Goal: Transaction & Acquisition: Purchase product/service

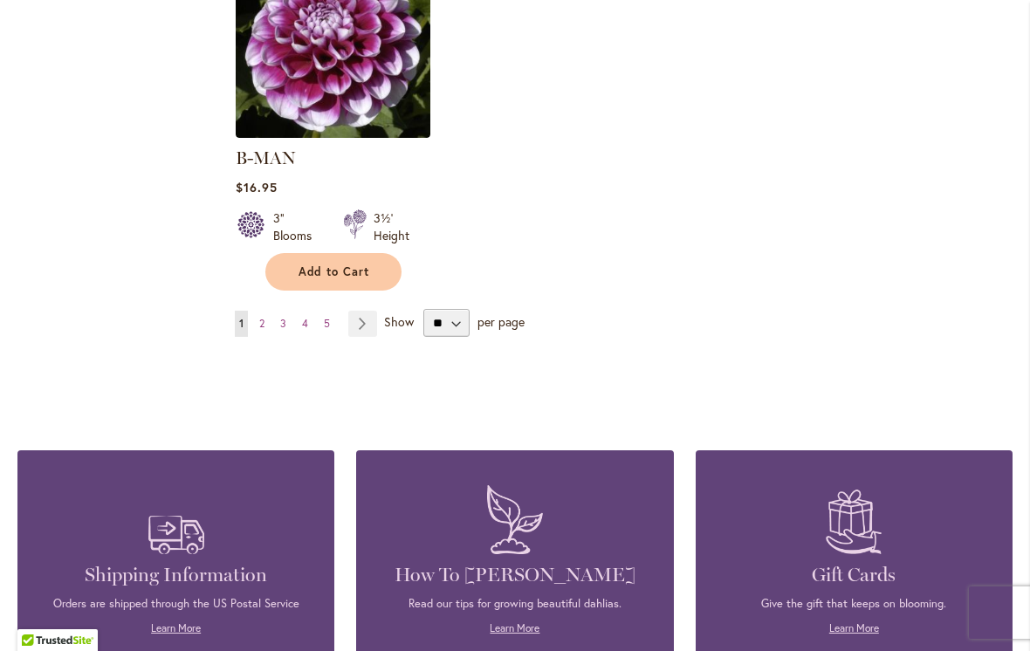
scroll to position [2317, 0]
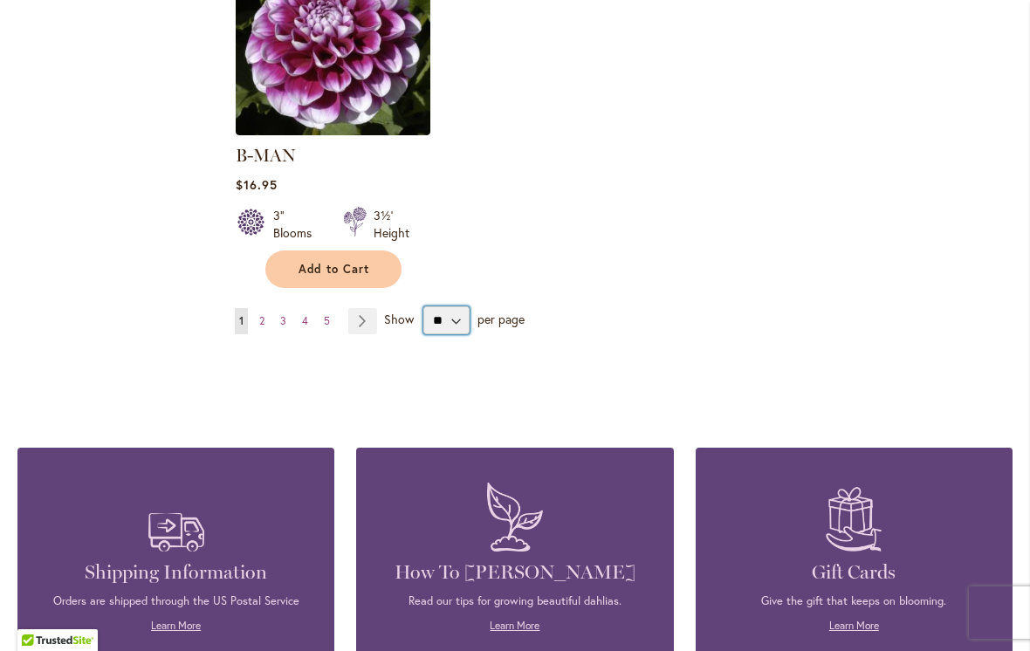
click at [458, 306] on select "** ** ** **" at bounding box center [447, 320] width 46 height 28
select select "**"
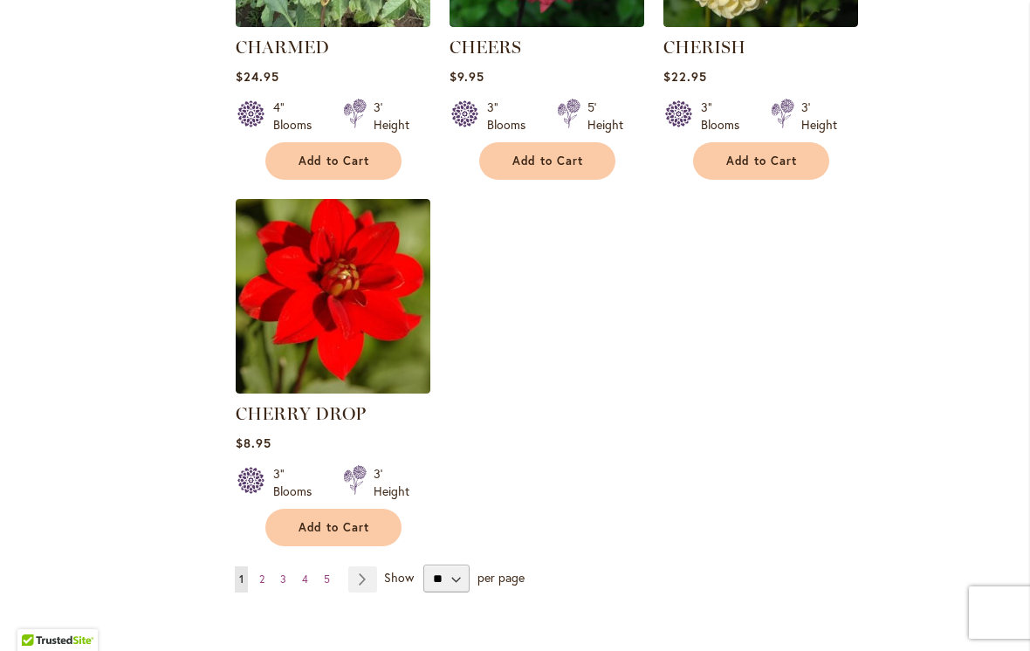
scroll to position [7977, 0]
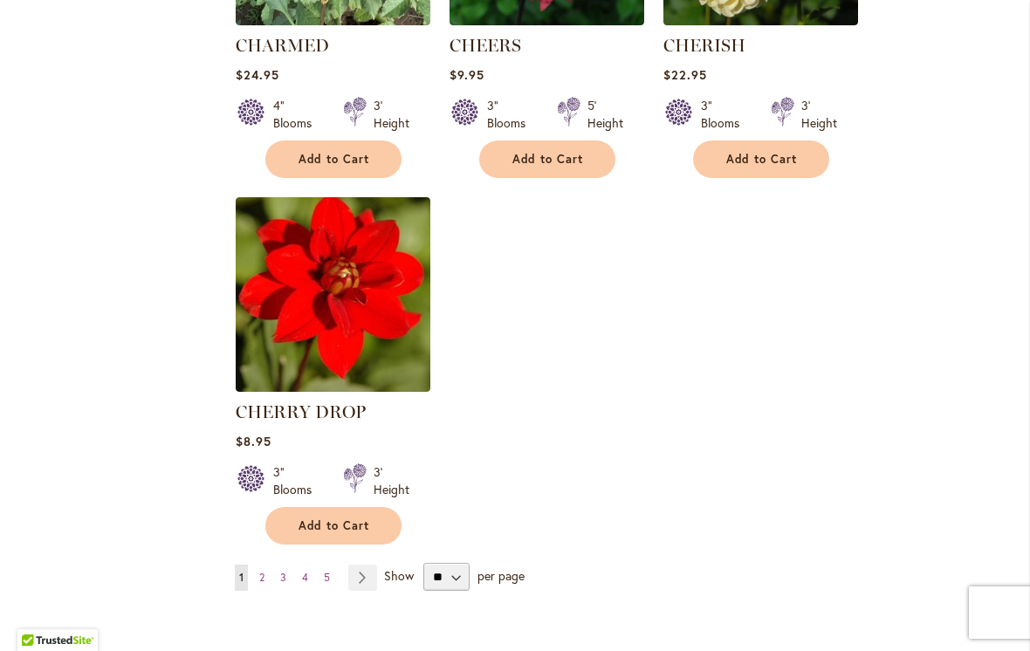
click at [365, 565] on link "Page Next" at bounding box center [362, 578] width 29 height 26
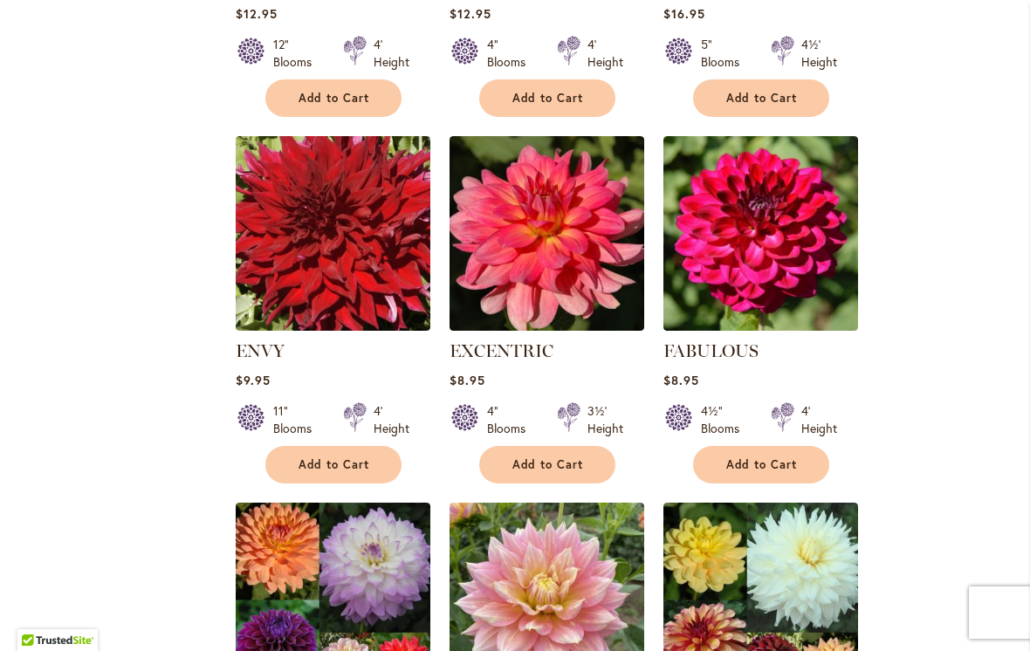
scroll to position [5535, 0]
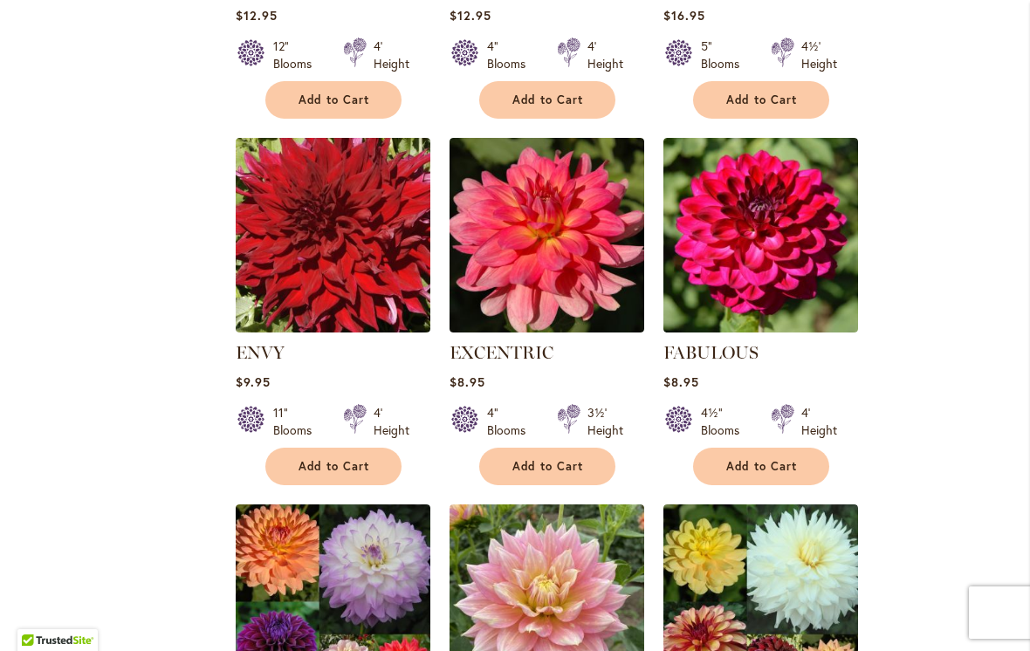
click at [314, 146] on img at bounding box center [333, 235] width 195 height 195
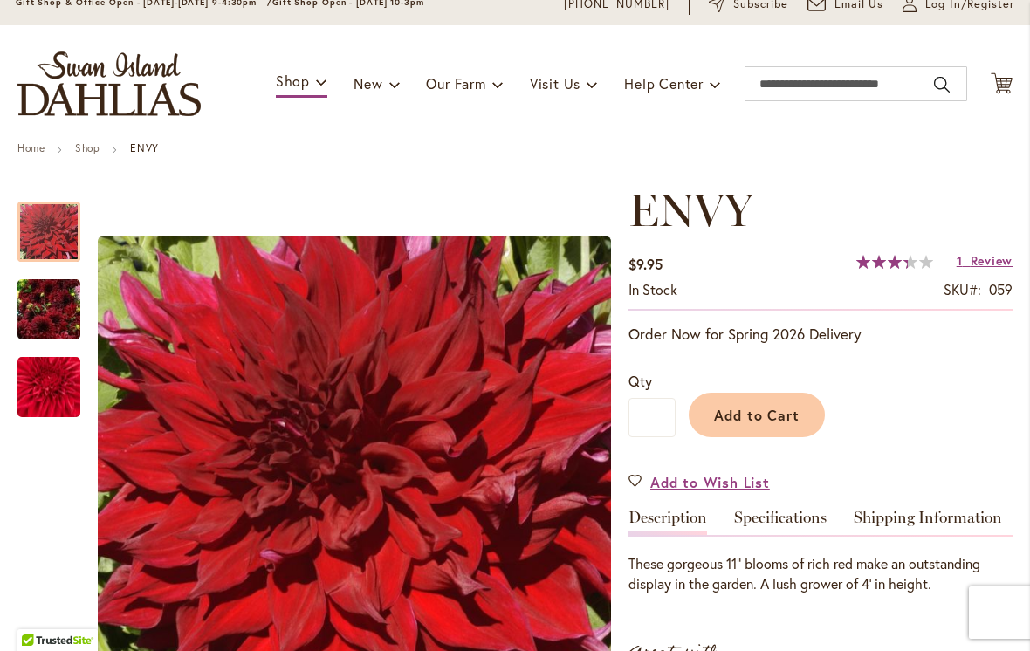
scroll to position [71, 0]
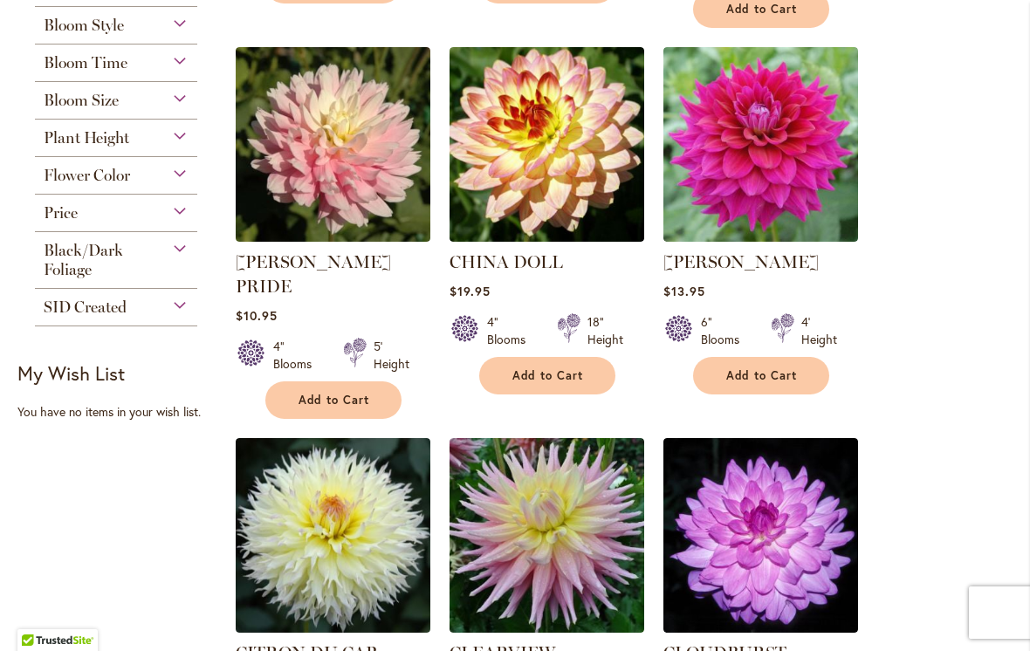
scroll to position [742, 0]
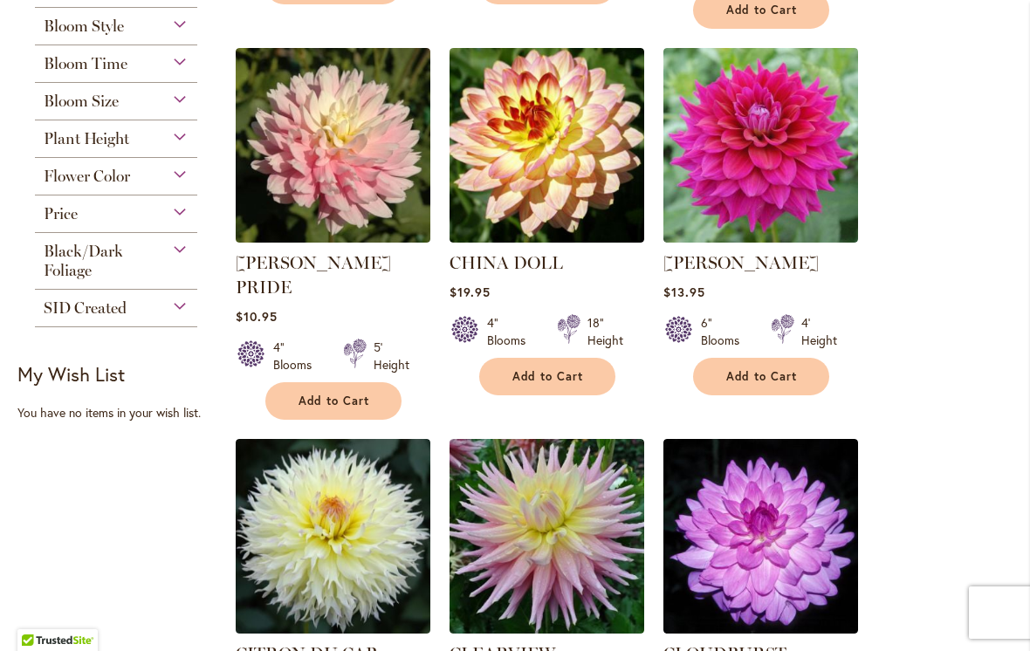
click at [561, 135] on img at bounding box center [547, 145] width 195 height 195
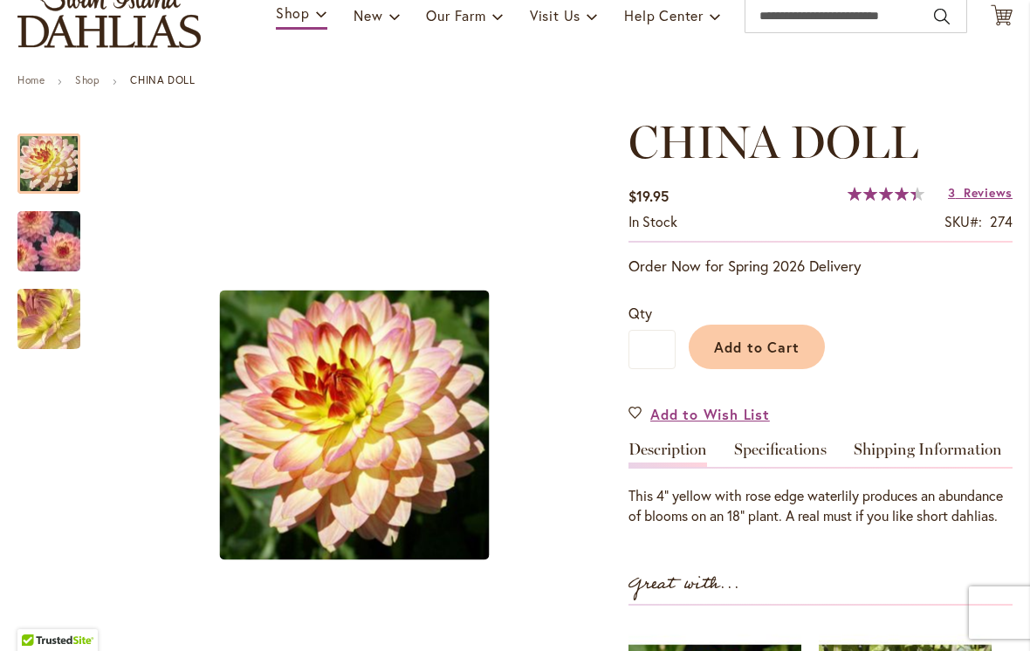
scroll to position [119, 0]
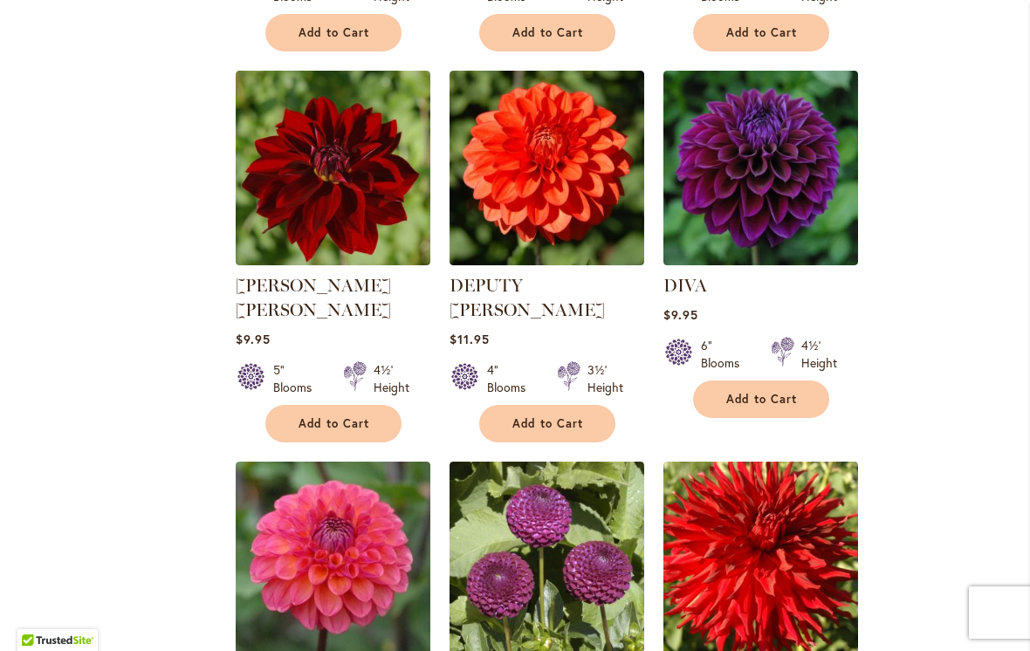
scroll to position [3741, 0]
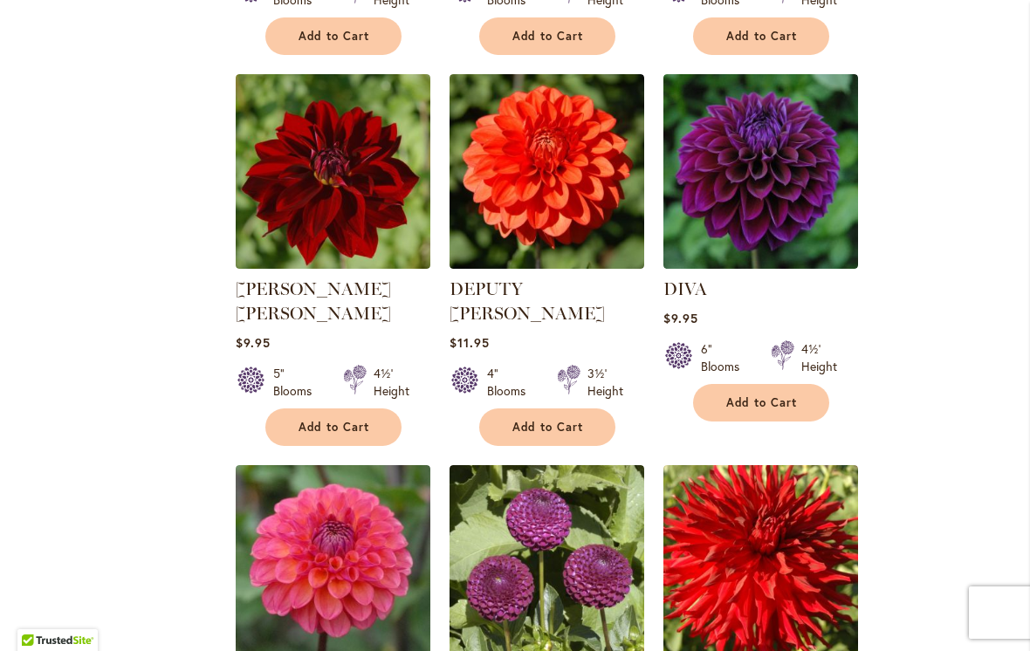
click at [787, 124] on img at bounding box center [761, 171] width 195 height 195
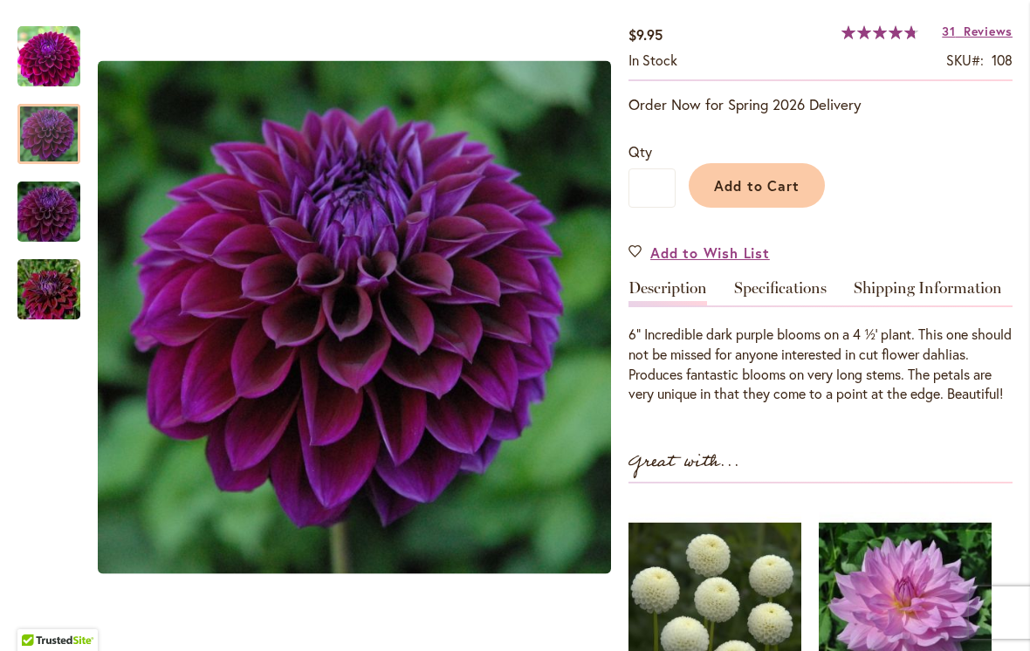
scroll to position [297, 0]
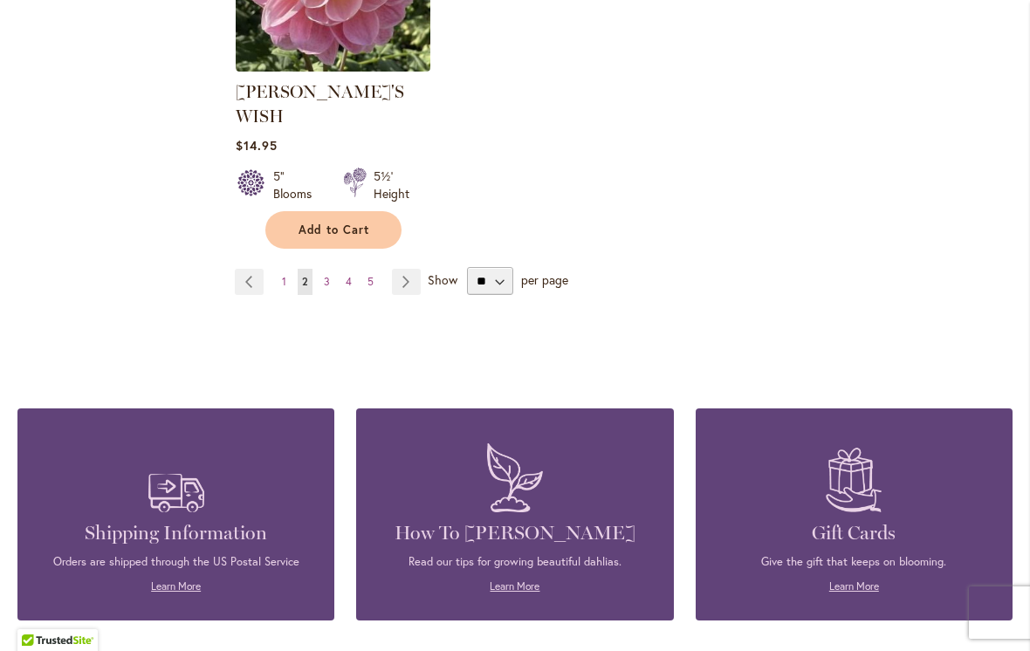
scroll to position [8459, 0]
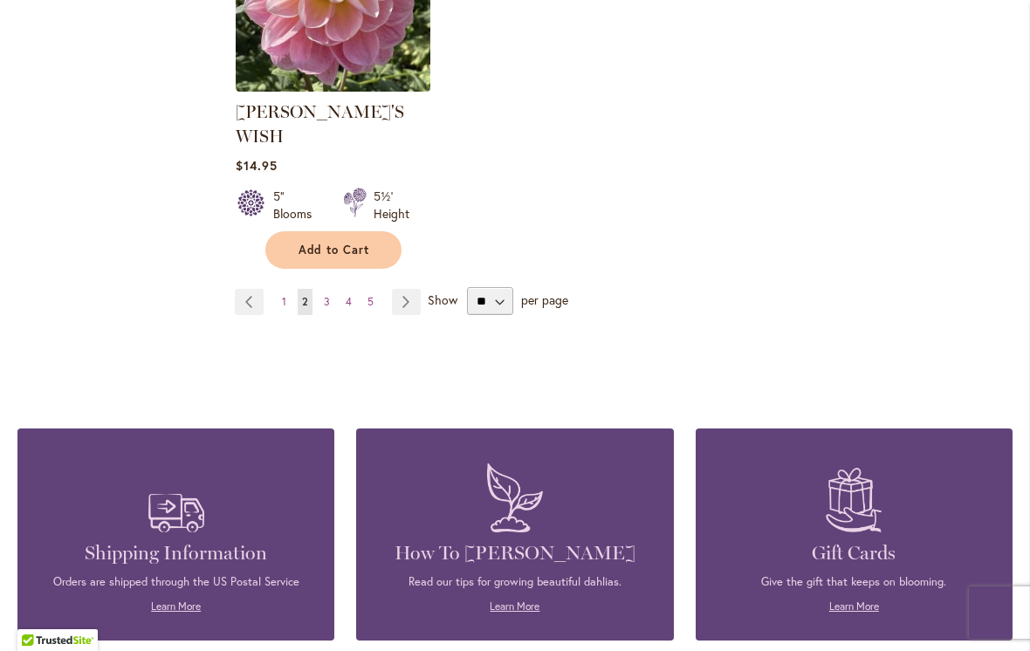
click at [408, 289] on link "Page Next" at bounding box center [406, 302] width 29 height 26
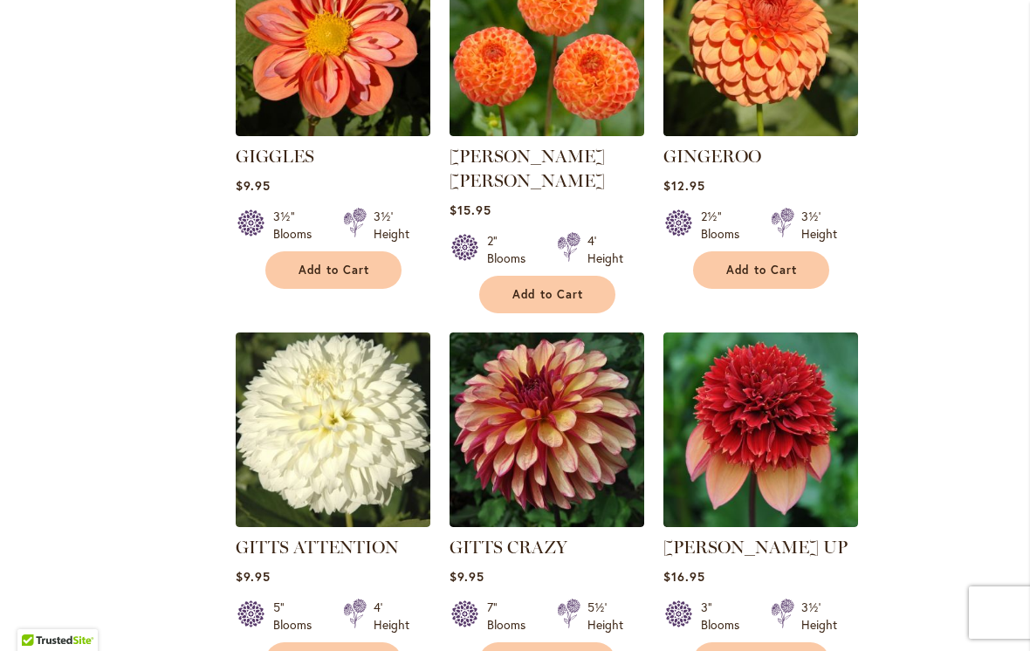
scroll to position [1243, 0]
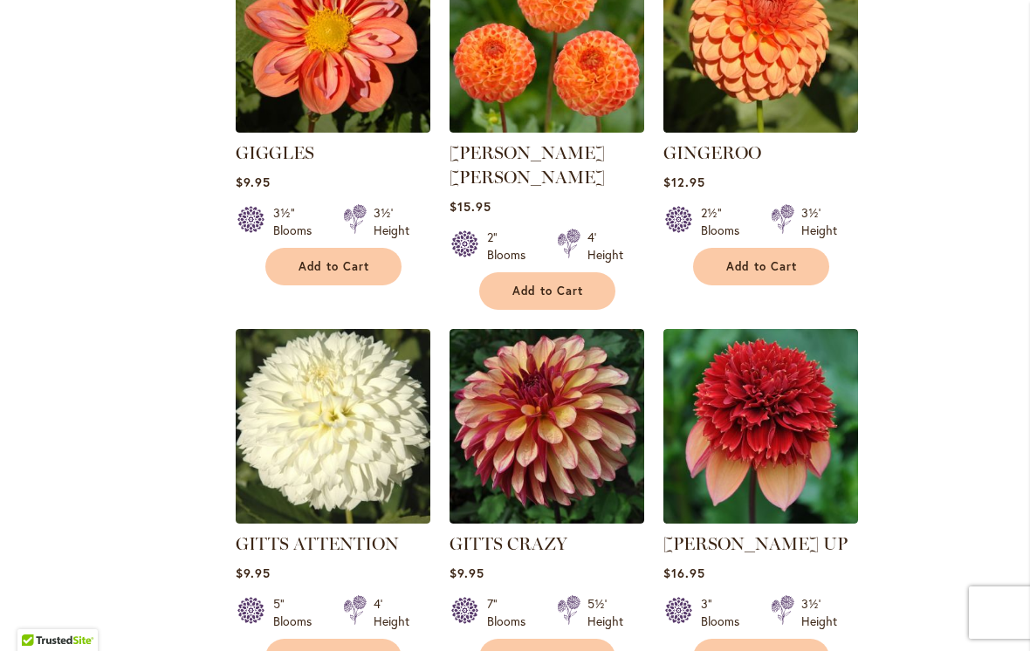
click at [577, 58] on img at bounding box center [547, 35] width 195 height 195
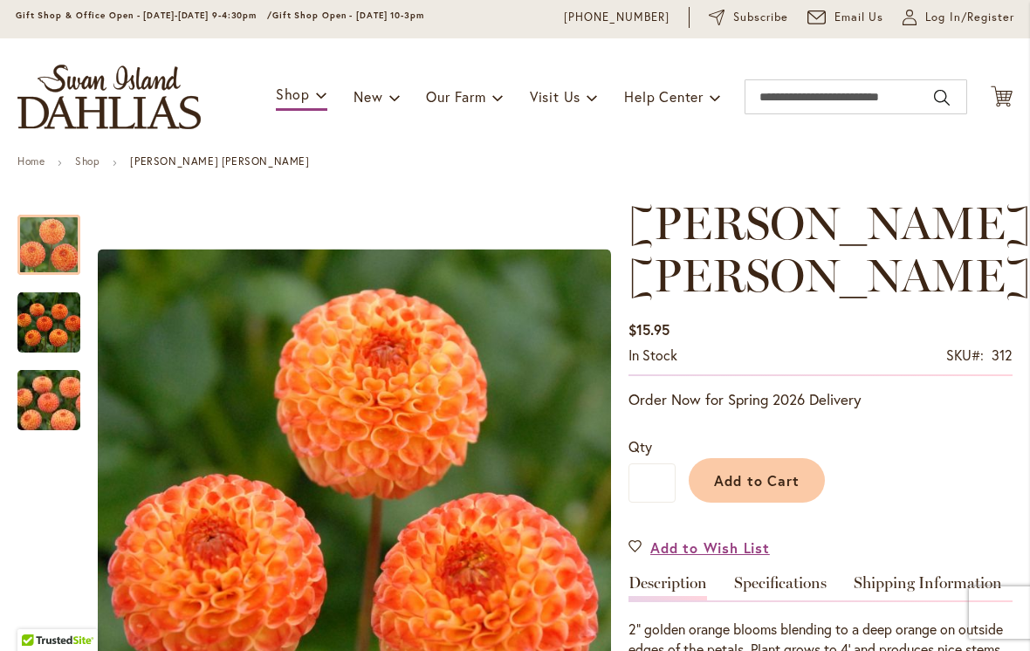
scroll to position [56, 0]
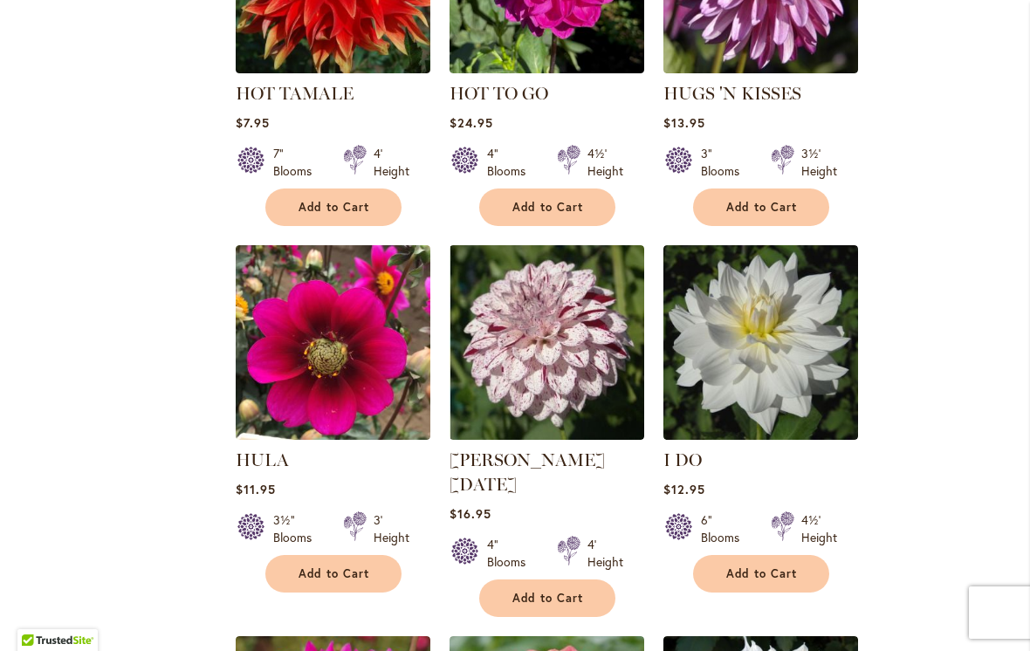
scroll to position [5531, 0]
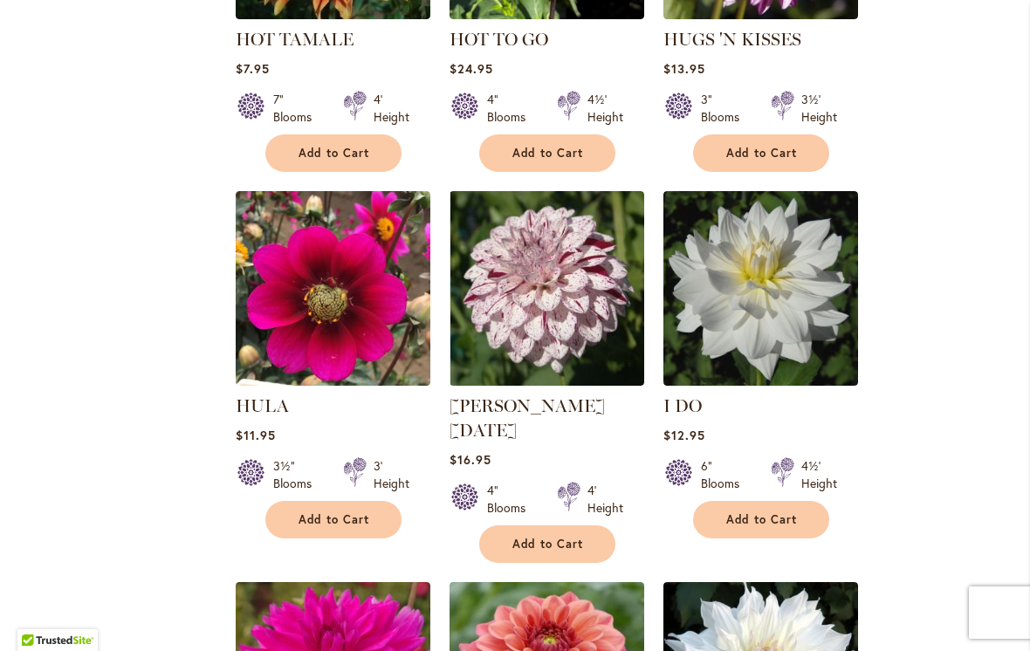
click at [542, 226] on img at bounding box center [547, 288] width 195 height 195
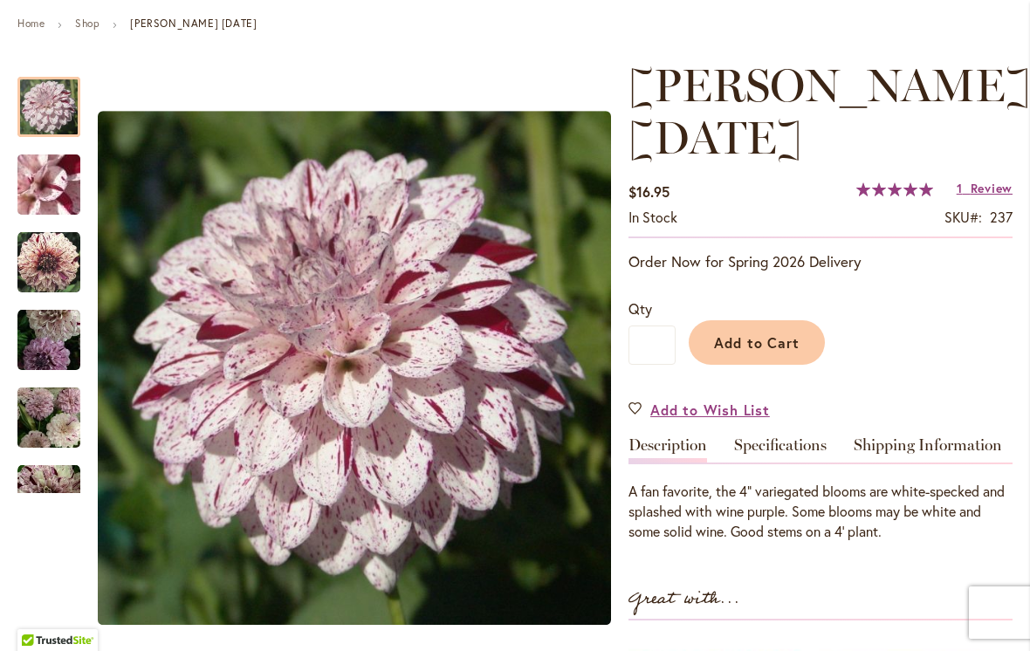
scroll to position [198, 0]
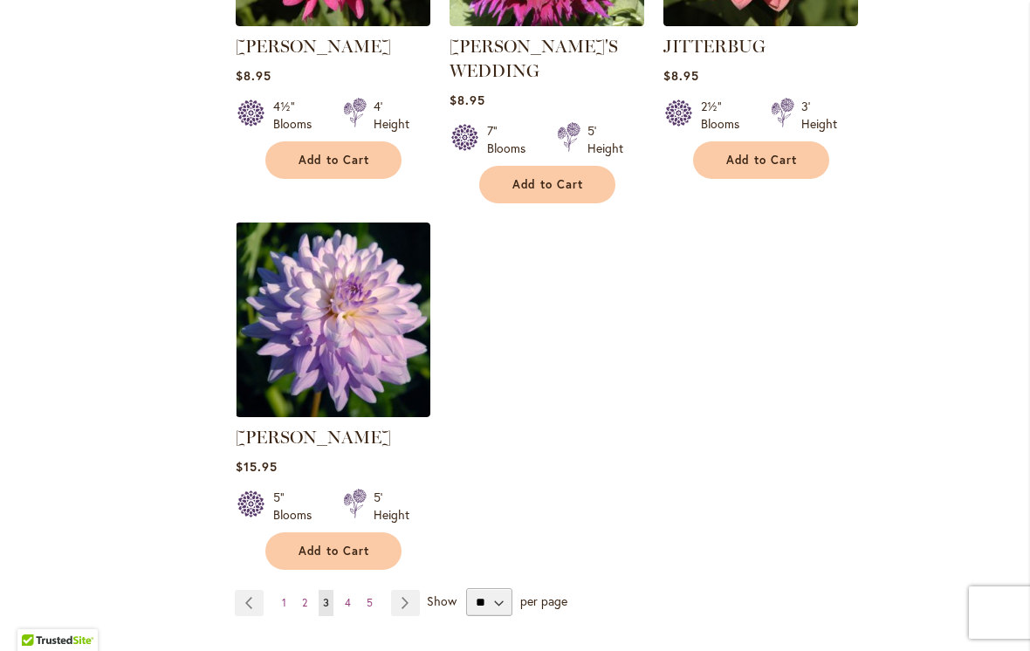
scroll to position [8158, 0]
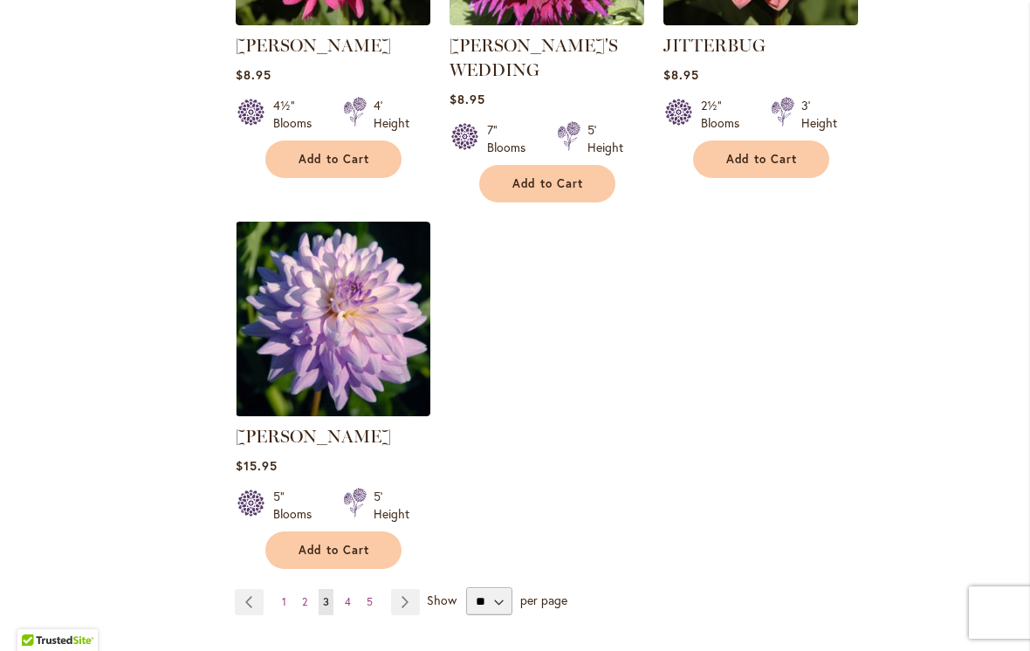
click at [406, 589] on link "Page Next" at bounding box center [405, 602] width 29 height 26
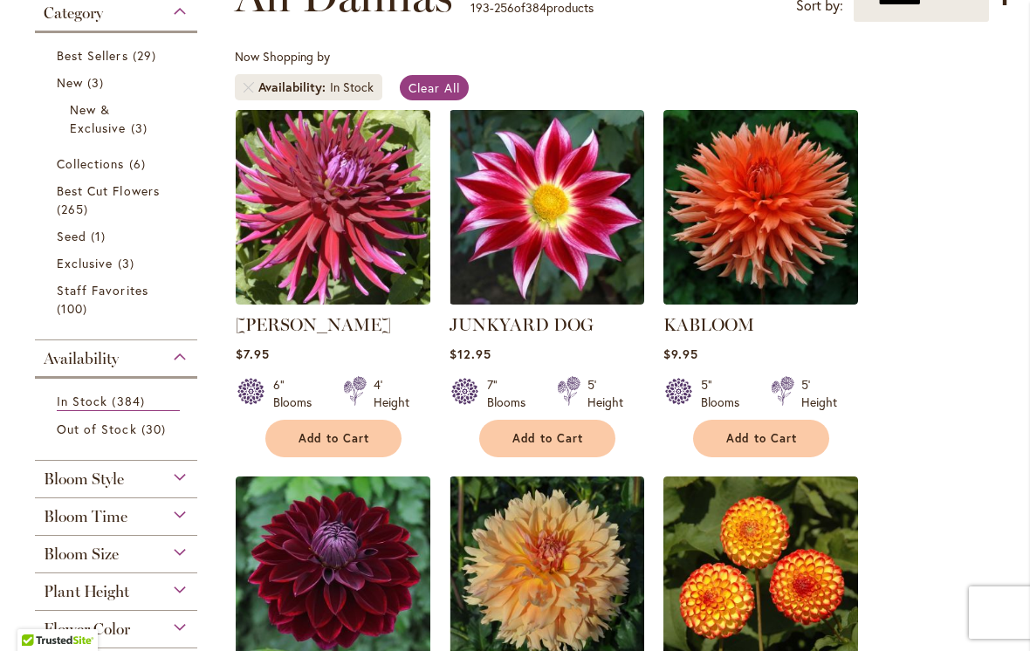
scroll to position [290, 0]
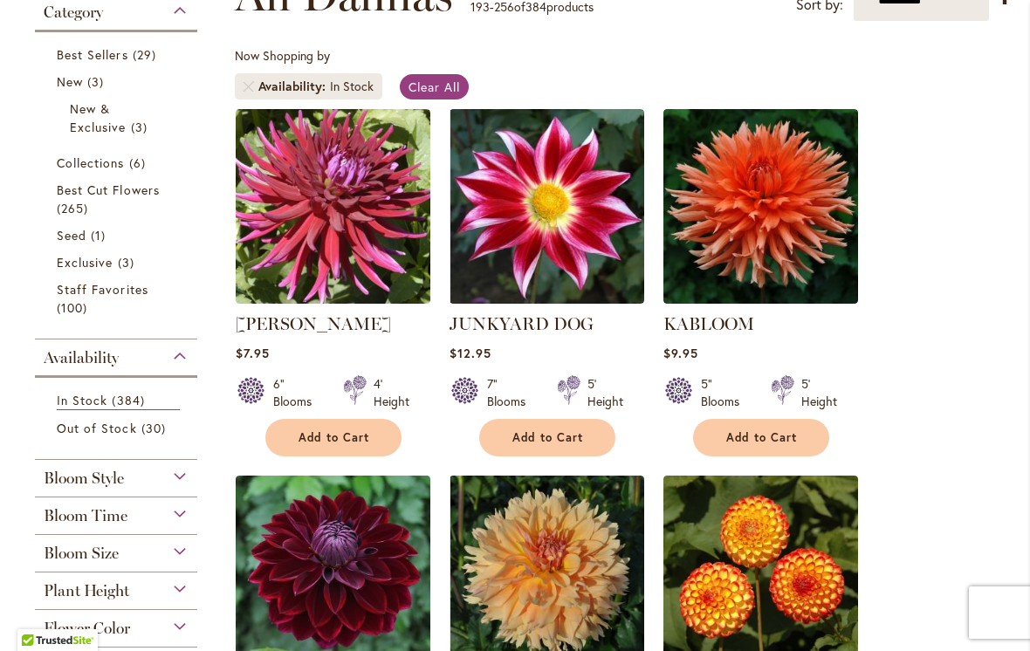
click at [94, 191] on span "Best Cut Flowers" at bounding box center [108, 190] width 103 height 17
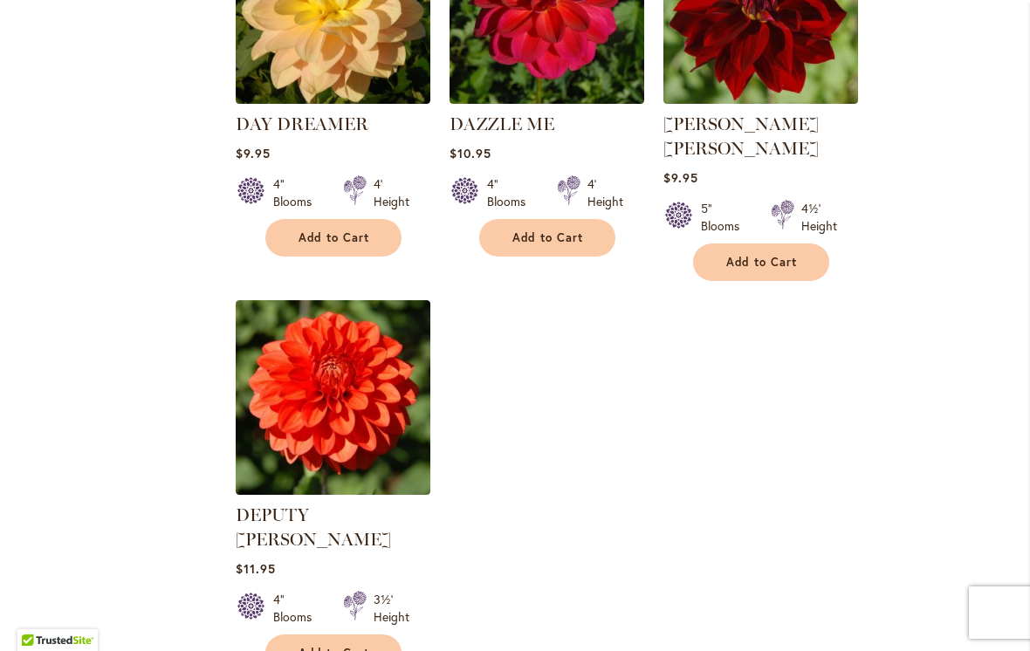
scroll to position [7941, 0]
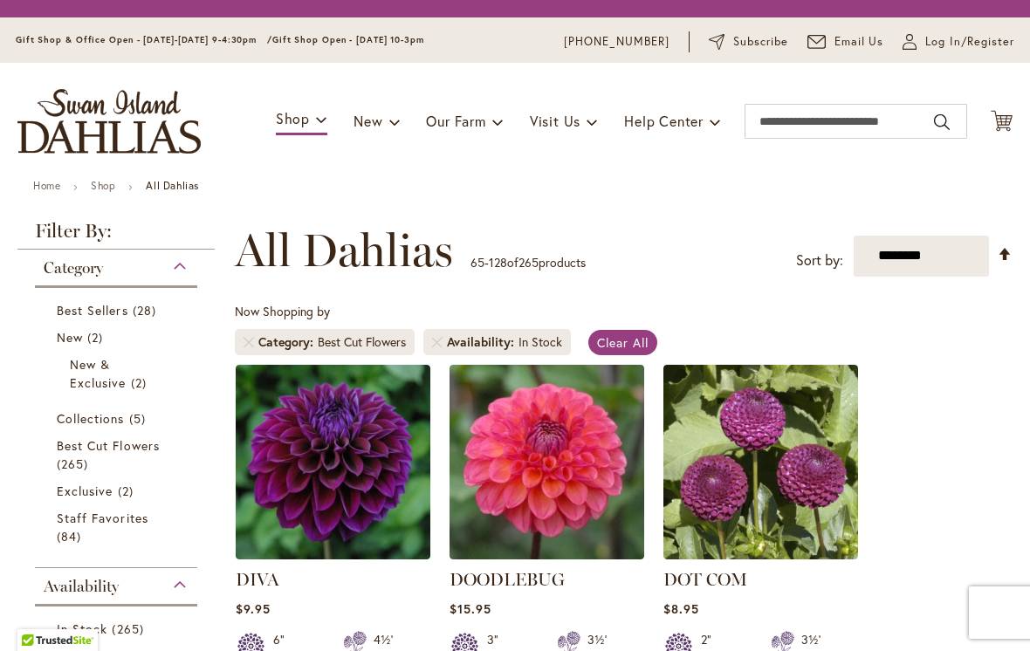
scroll to position [237, 0]
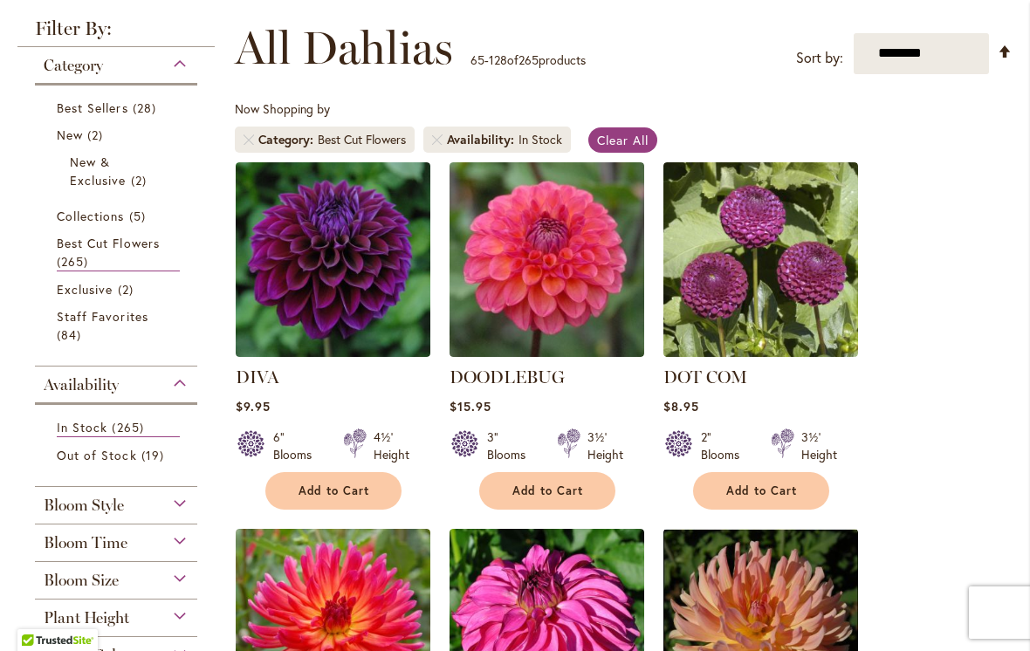
click at [344, 501] on button "Add to Cart" at bounding box center [333, 491] width 136 height 38
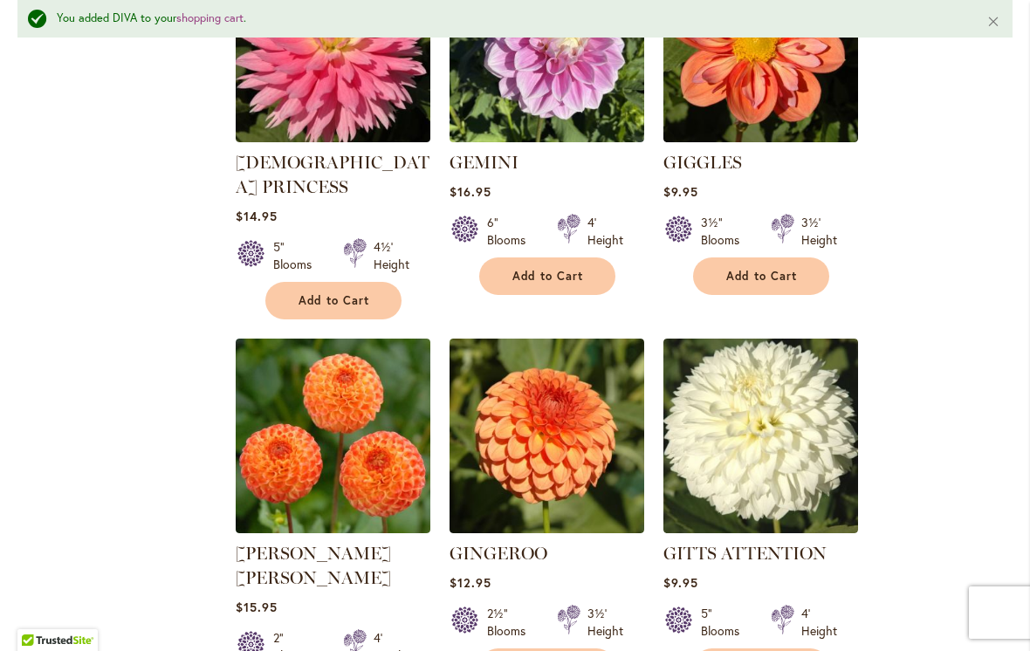
scroll to position [3956, 0]
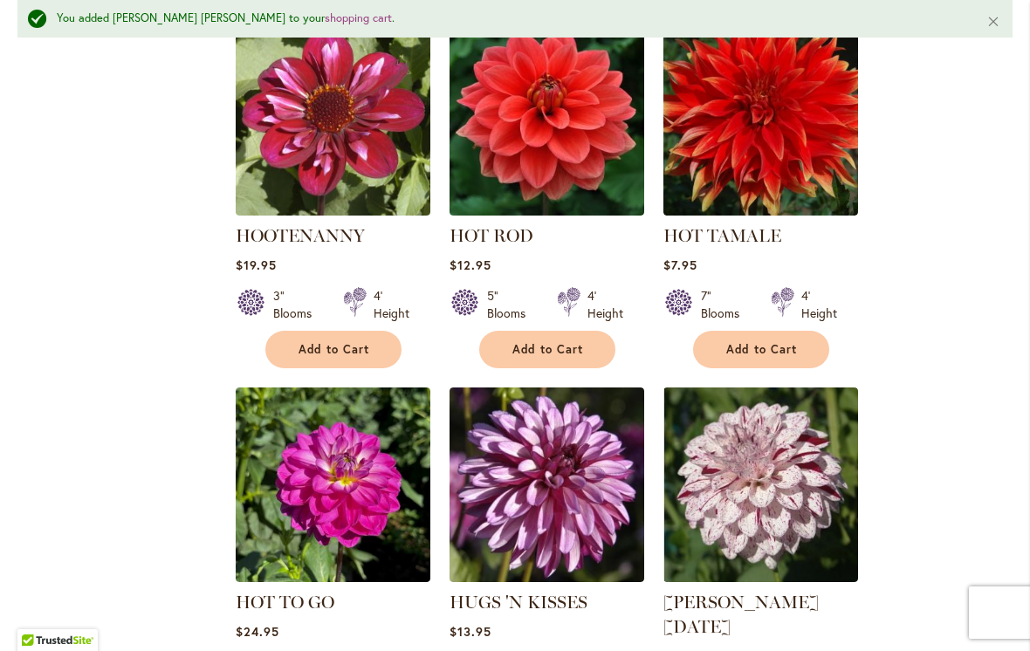
scroll to position [6956, 0]
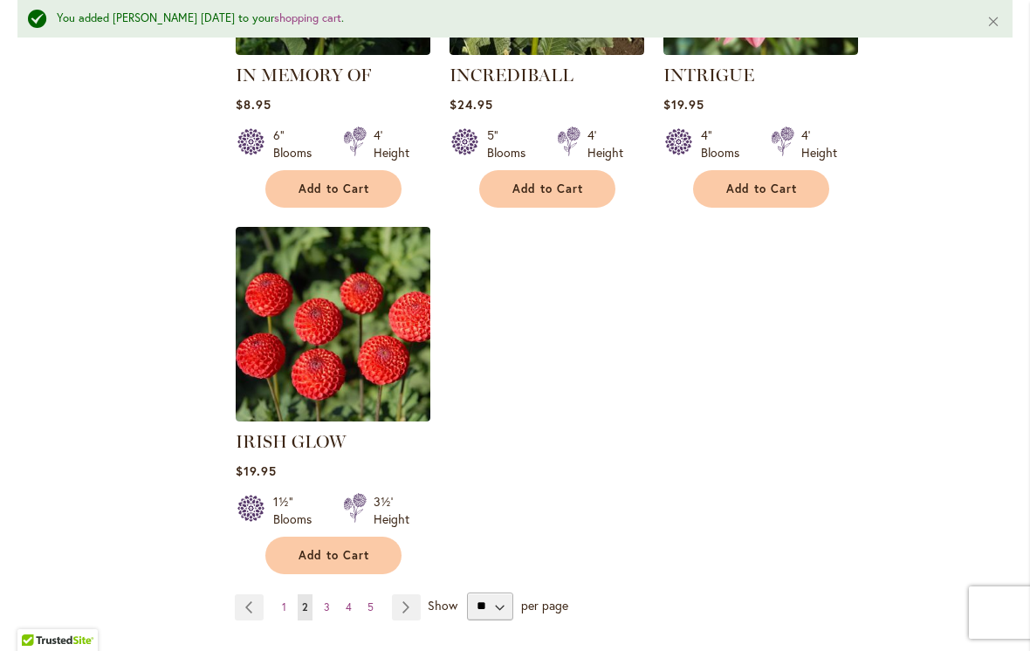
scroll to position [8253, 0]
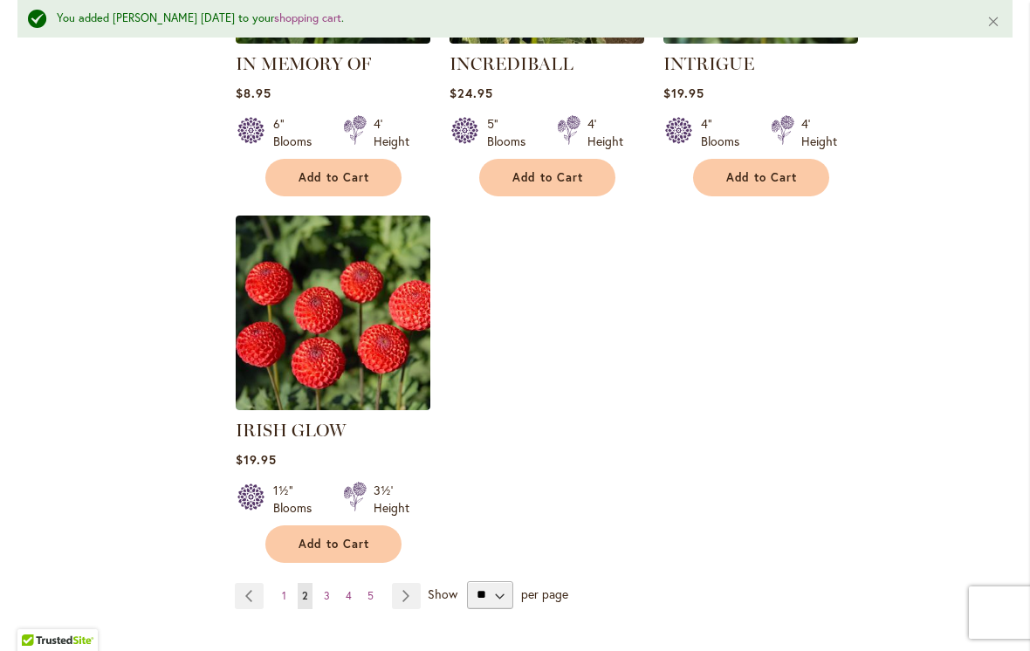
click at [402, 583] on link "Page Next" at bounding box center [406, 596] width 29 height 26
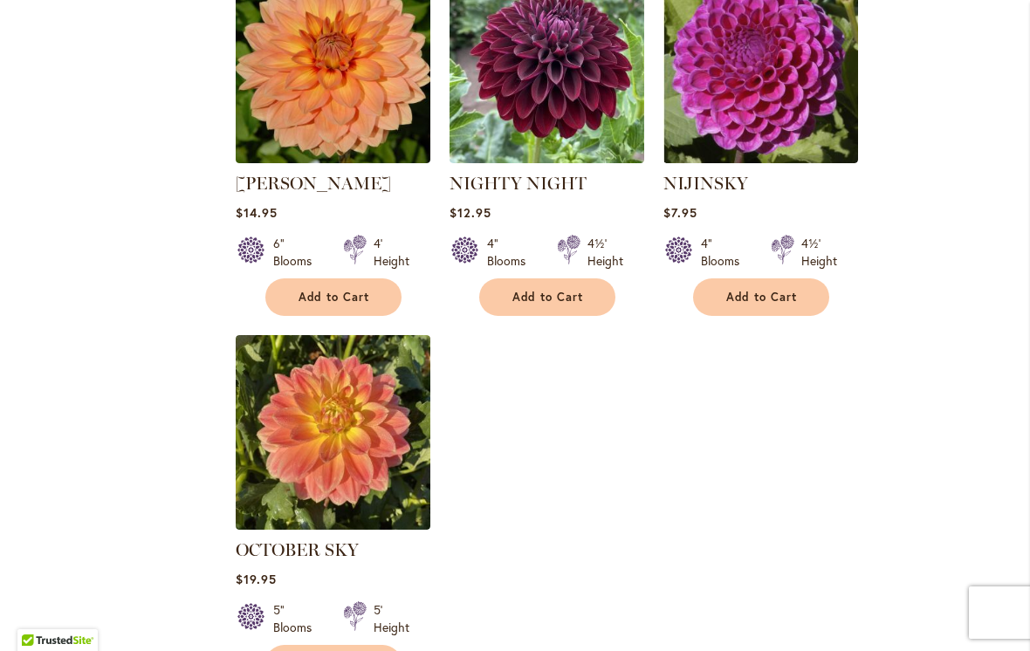
scroll to position [8037, 0]
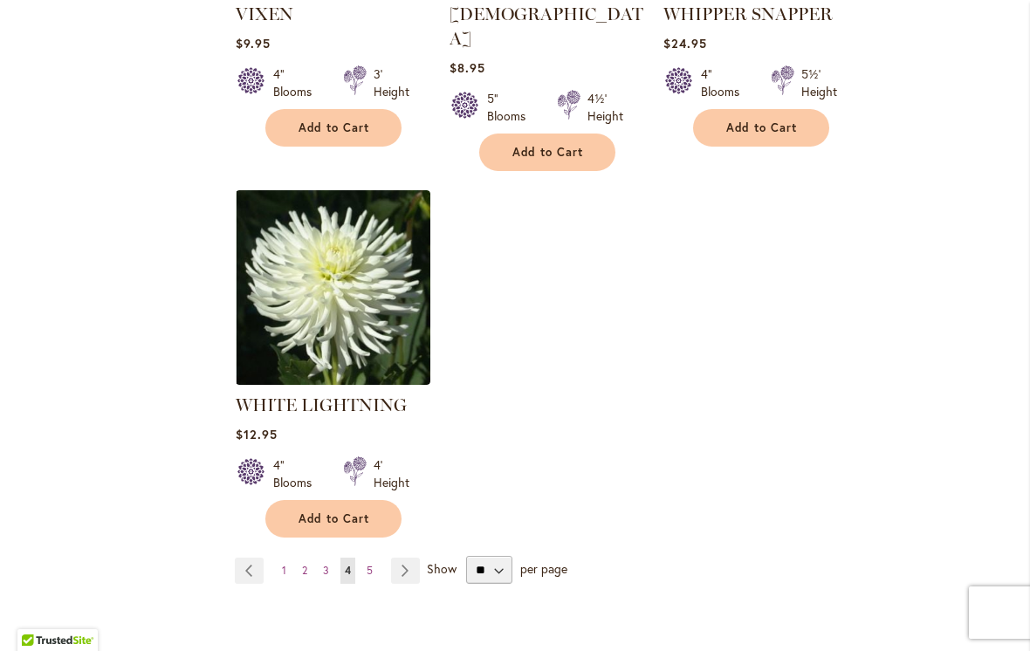
scroll to position [8038, 0]
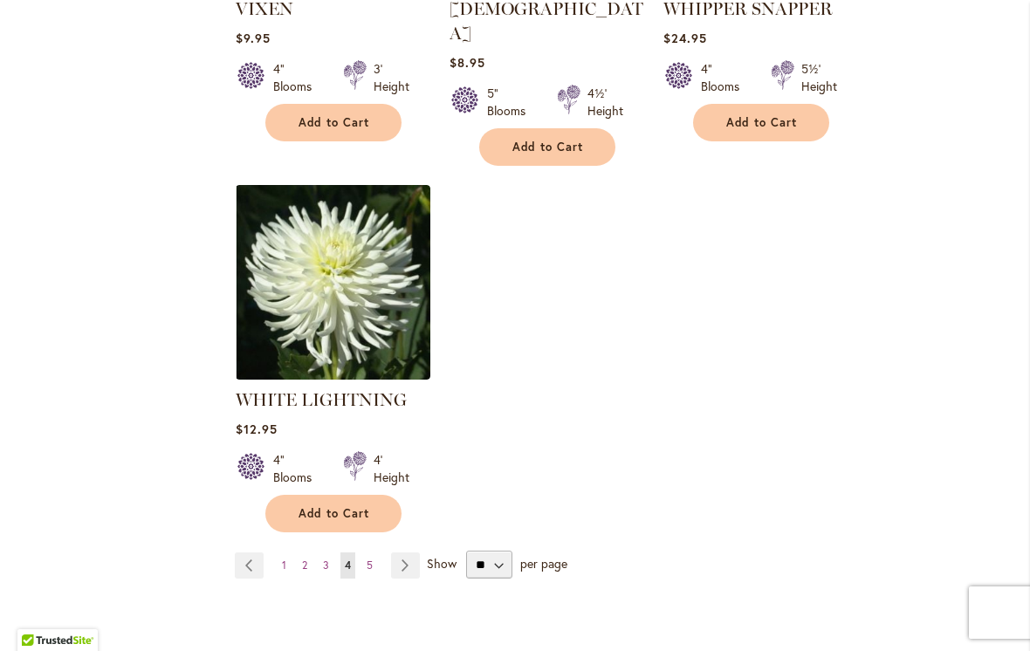
click at [402, 553] on link "Page Next" at bounding box center [405, 566] width 29 height 26
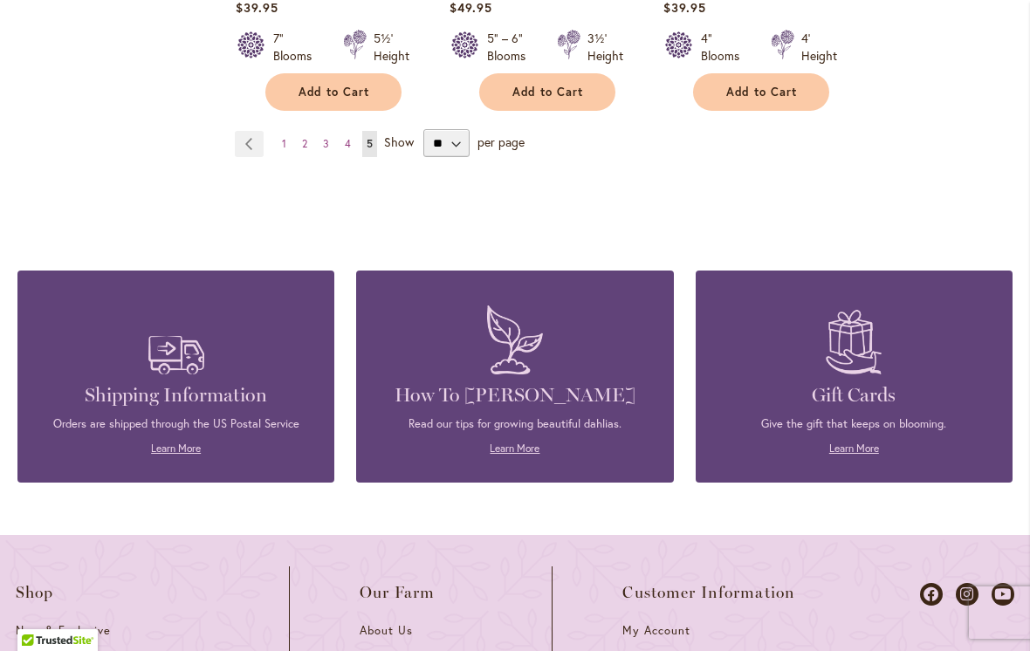
scroll to position [1366, 0]
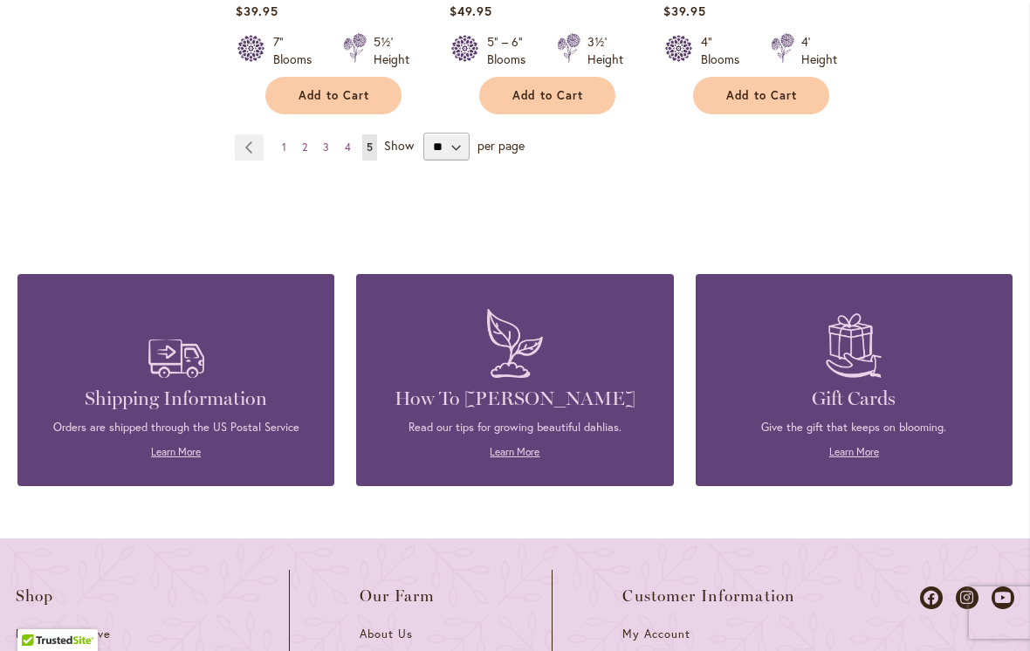
click at [306, 145] on span "2" at bounding box center [304, 147] width 5 height 13
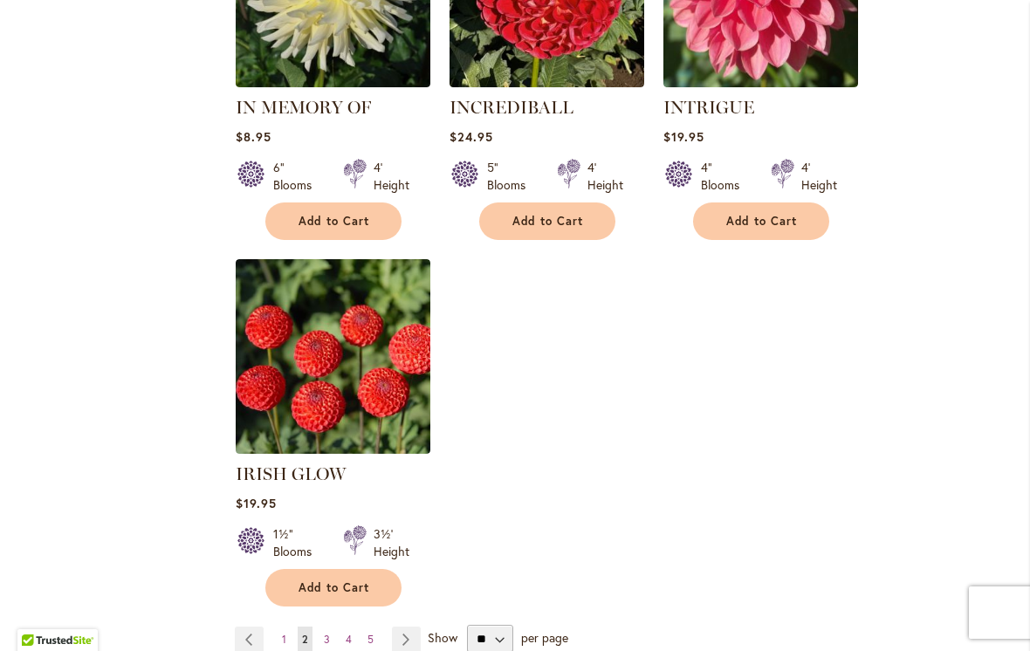
scroll to position [8152, 0]
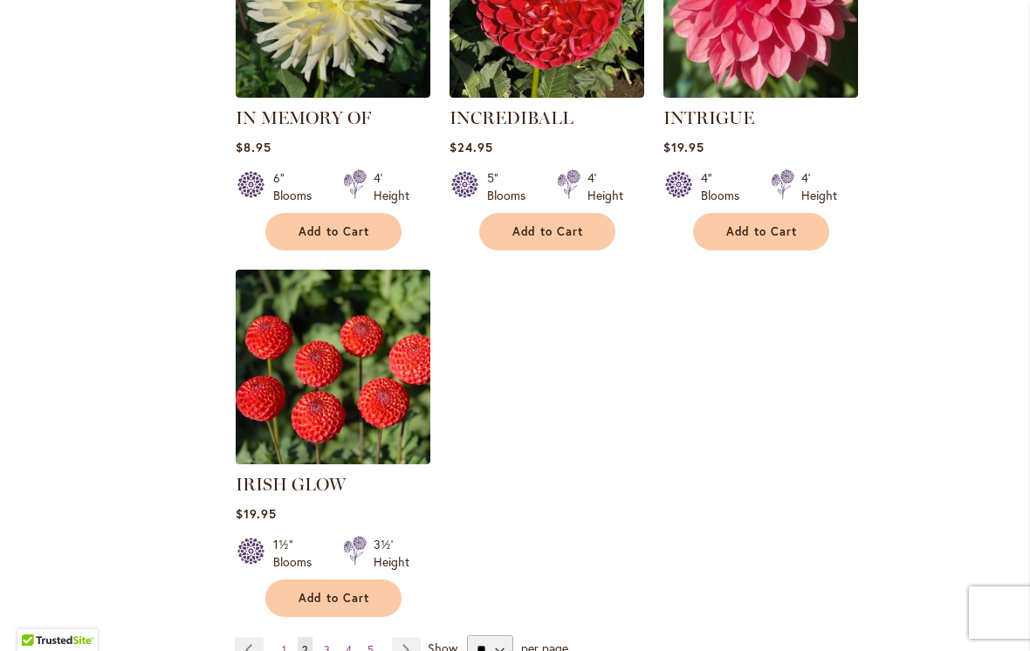
click at [352, 637] on link "Page 4" at bounding box center [348, 650] width 15 height 26
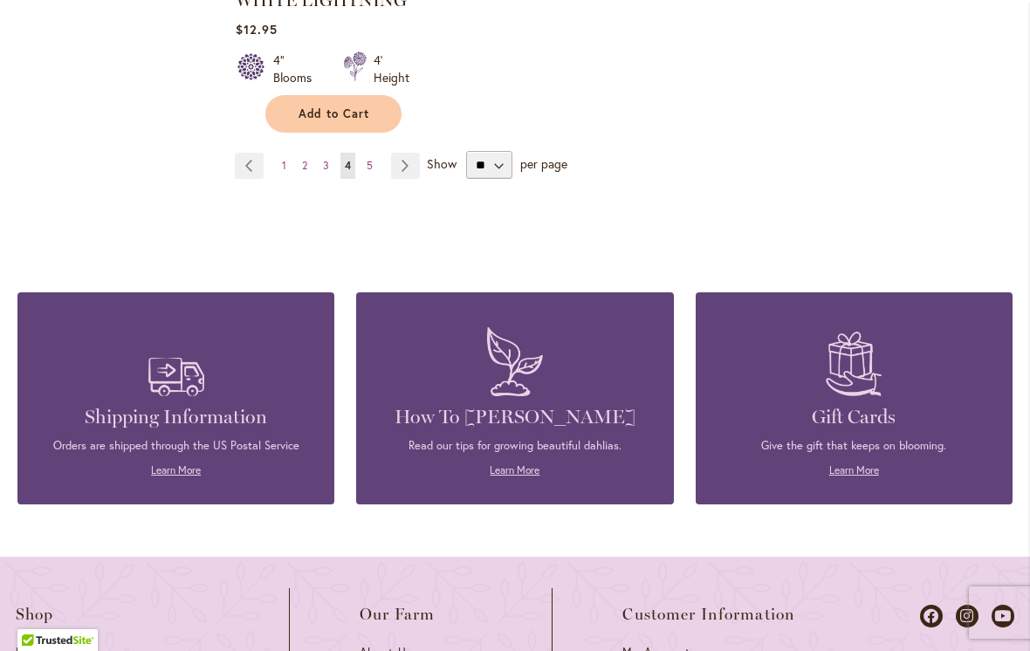
scroll to position [8453, 0]
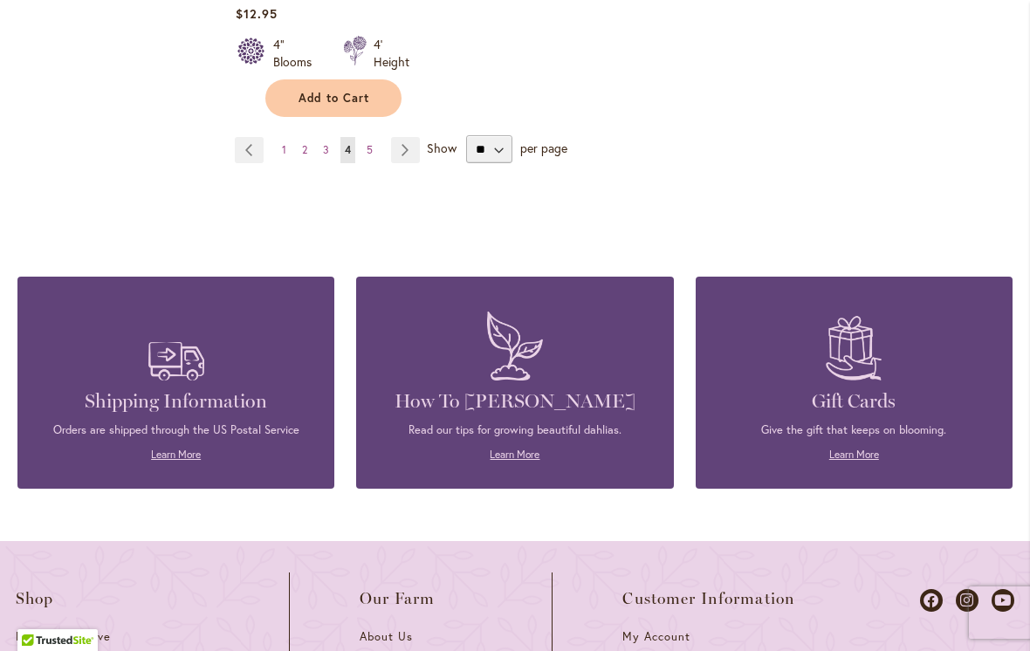
click at [327, 143] on span "3" at bounding box center [326, 149] width 6 height 13
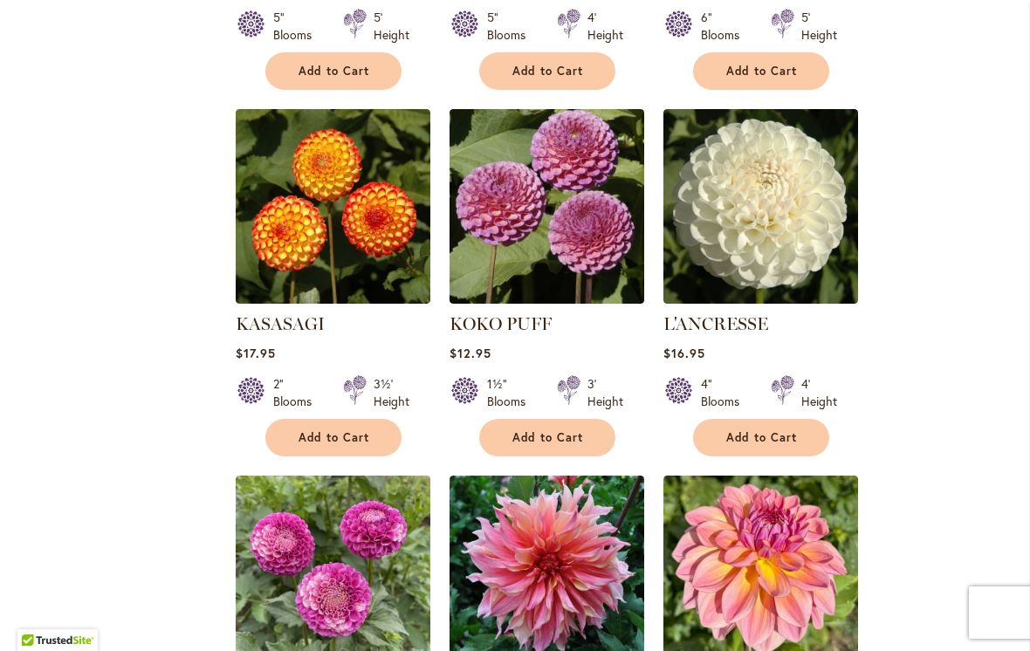
scroll to position [1866, 0]
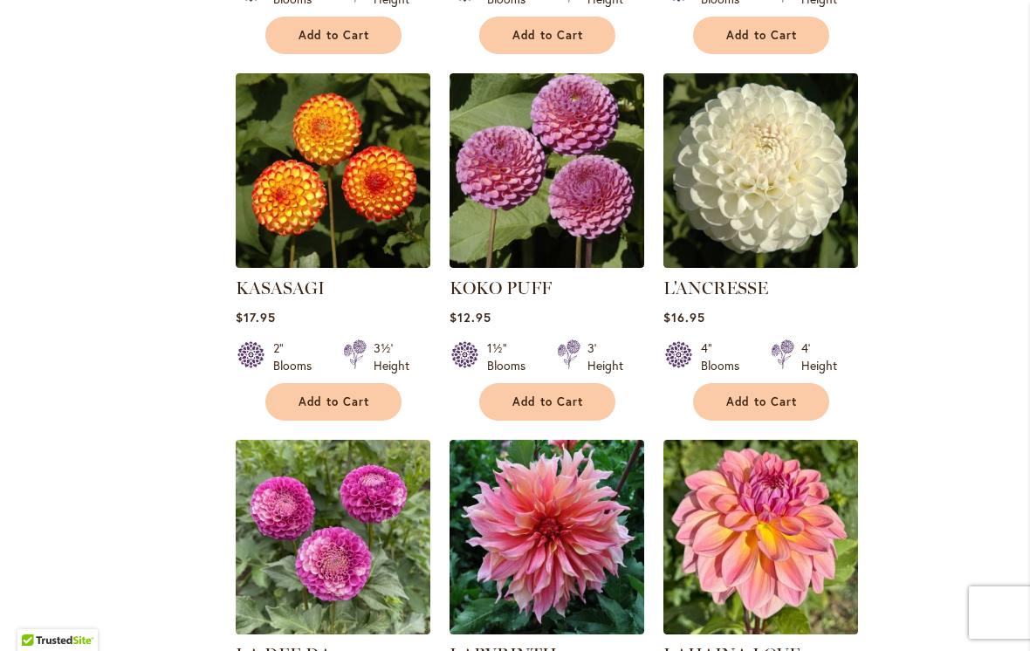
click at [338, 127] on img at bounding box center [333, 170] width 195 height 195
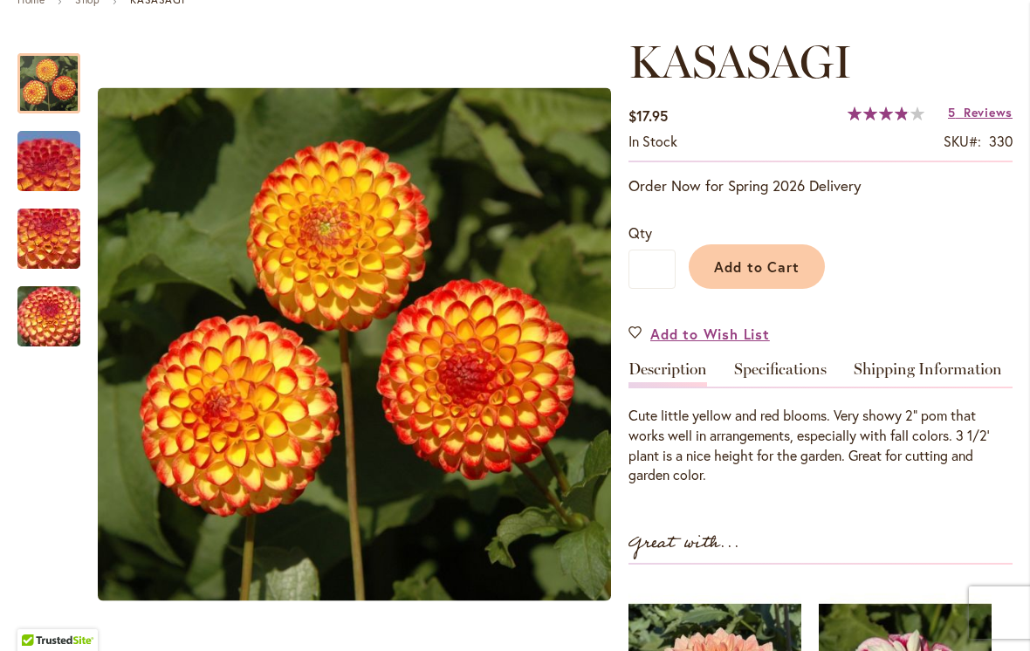
scroll to position [224, 0]
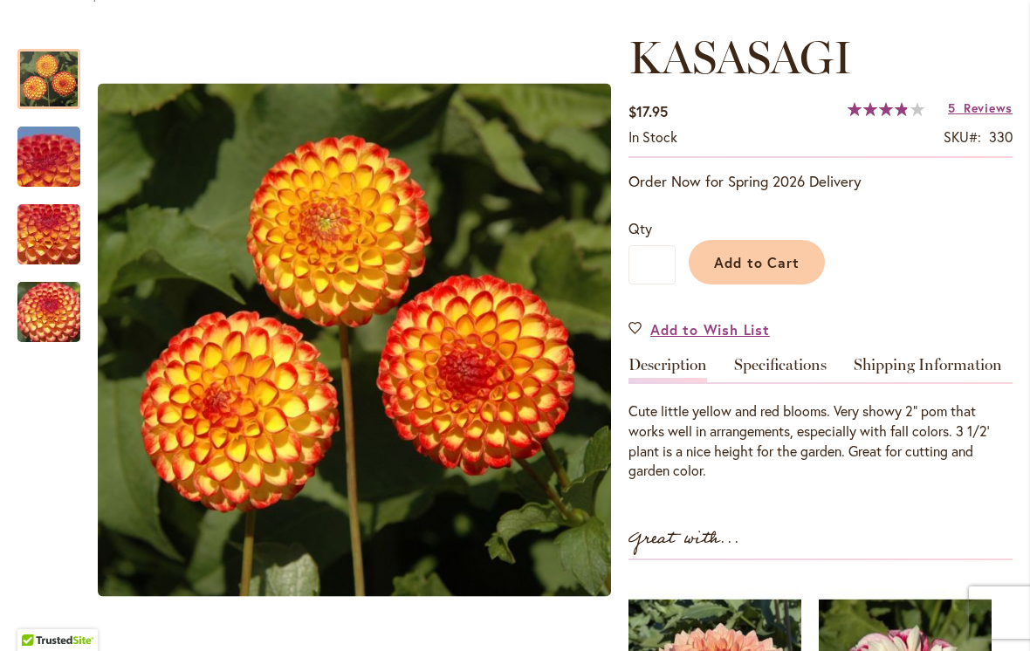
click at [771, 258] on span "Add to Cart" at bounding box center [757, 262] width 86 height 18
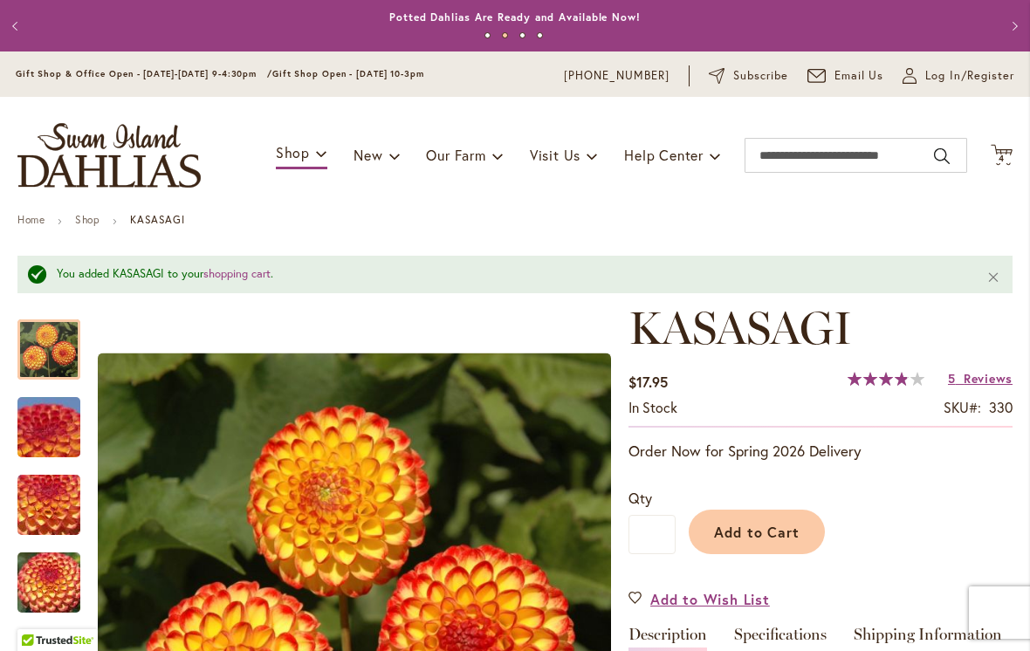
scroll to position [0, 0]
click at [1006, 149] on icon at bounding box center [1002, 154] width 22 height 21
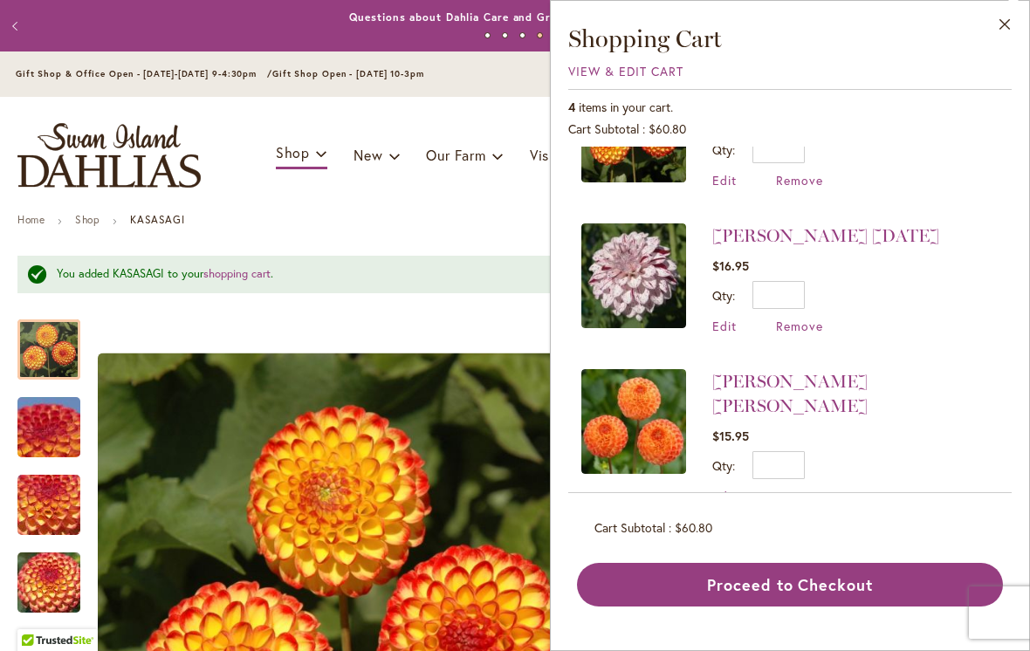
scroll to position [111, 0]
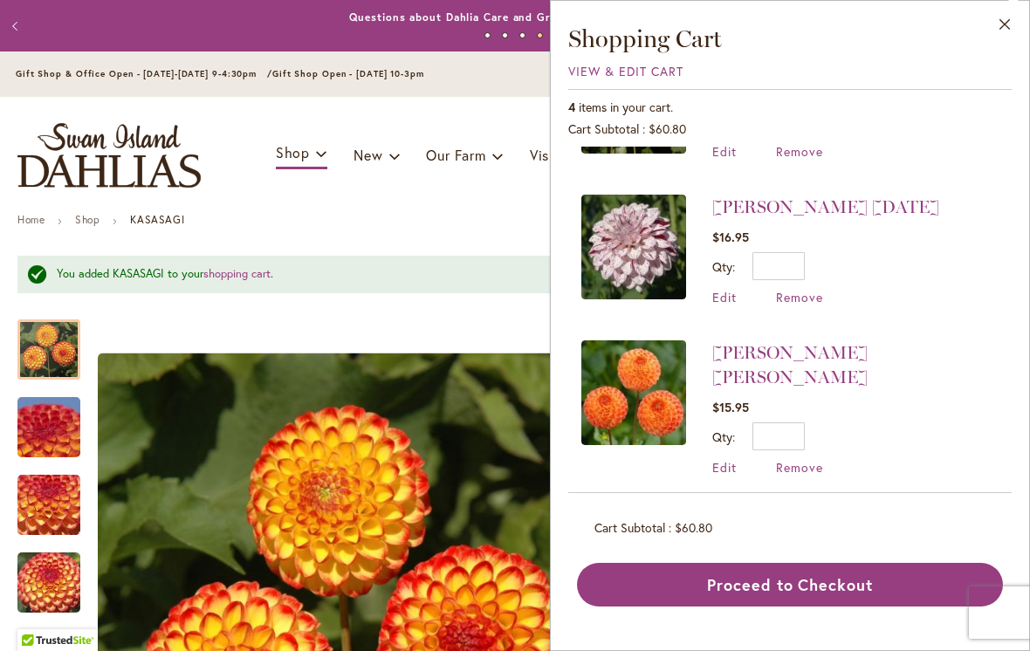
click at [802, 459] on span "Remove" at bounding box center [799, 467] width 47 height 17
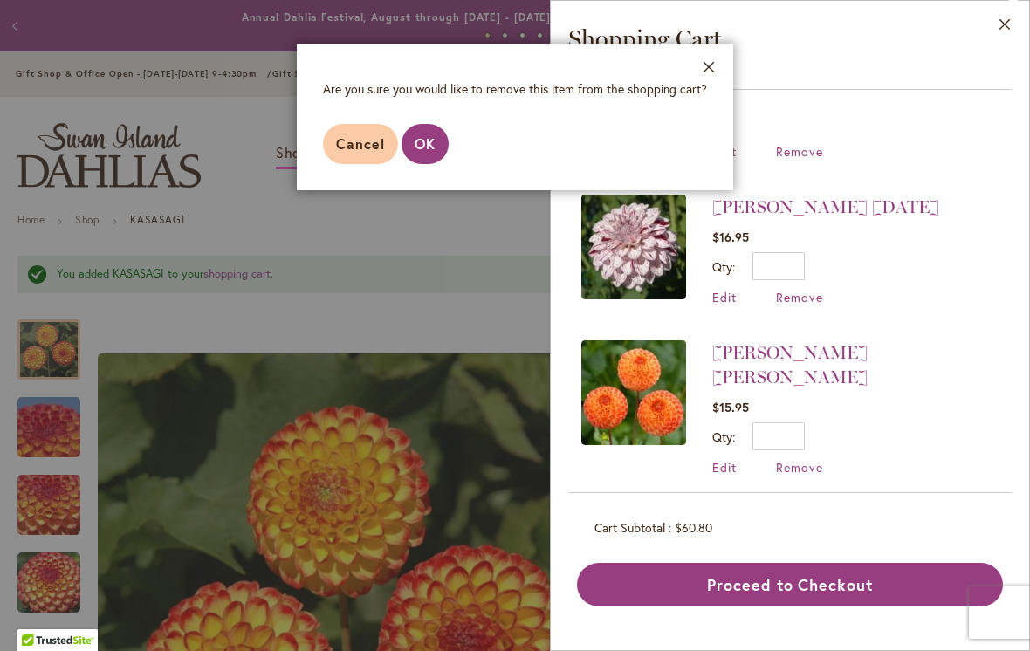
click at [431, 136] on span "OK" at bounding box center [425, 143] width 21 height 18
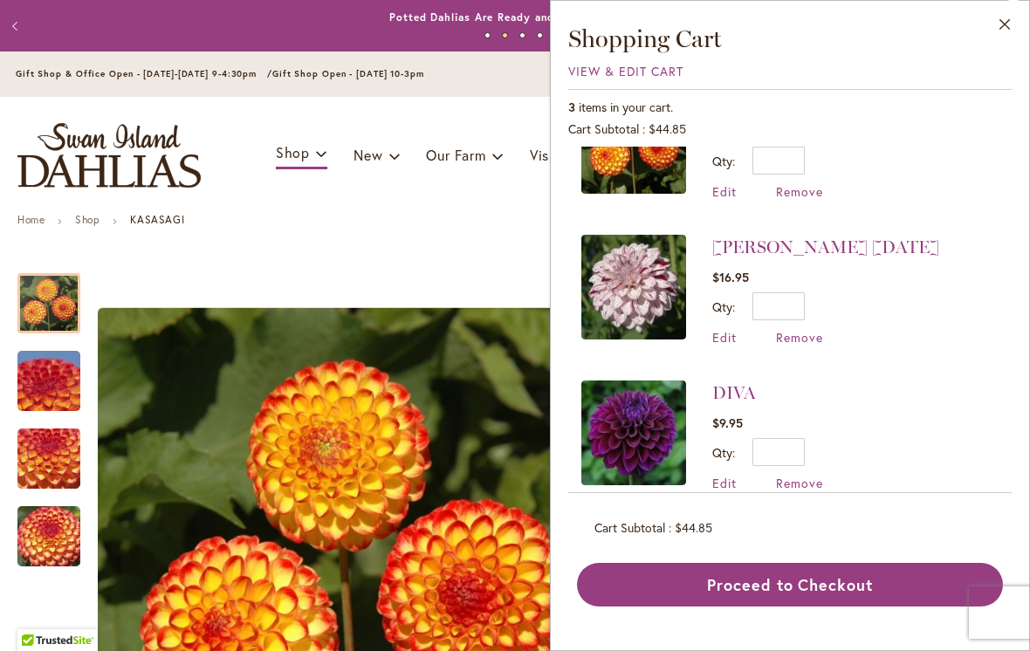
scroll to position [71, 0]
click at [850, 607] on button "Proceed to Checkout" at bounding box center [790, 585] width 426 height 44
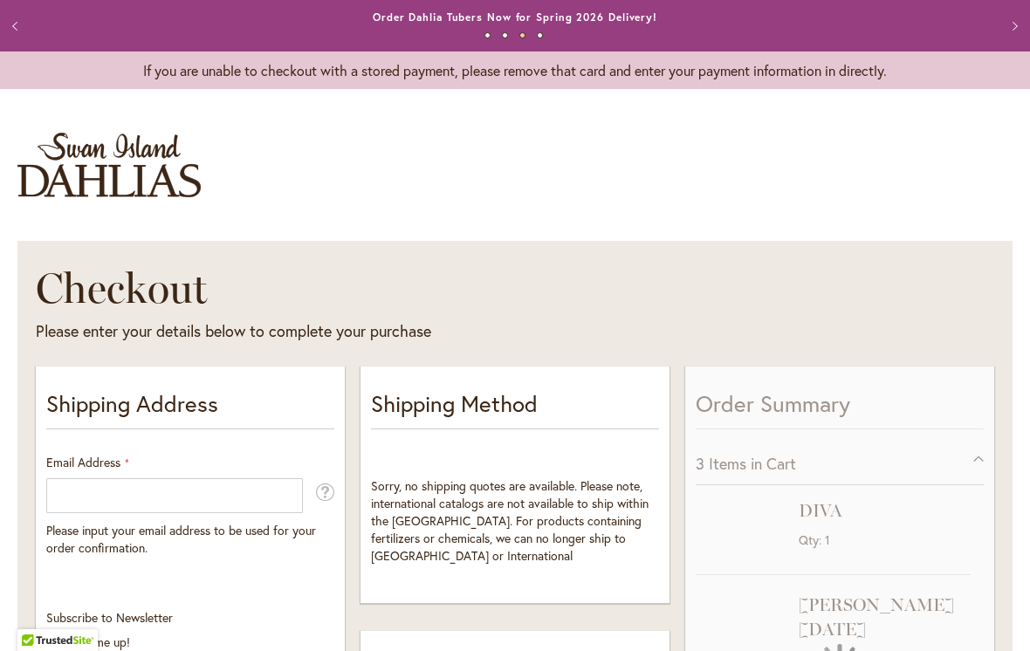
select select "**"
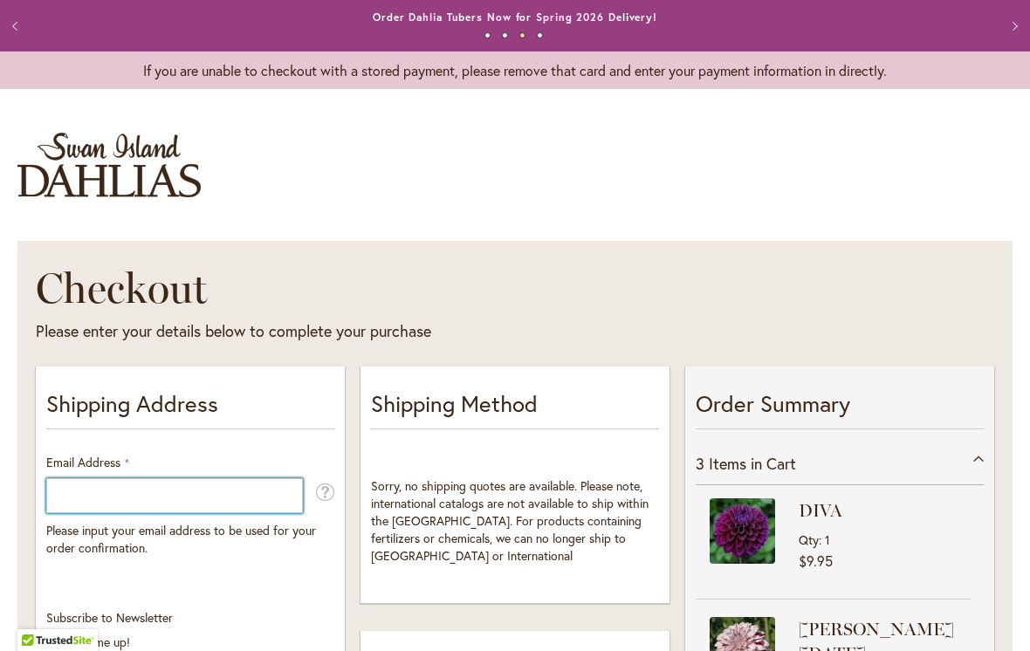
click at [128, 496] on input "Email Address" at bounding box center [174, 496] width 257 height 35
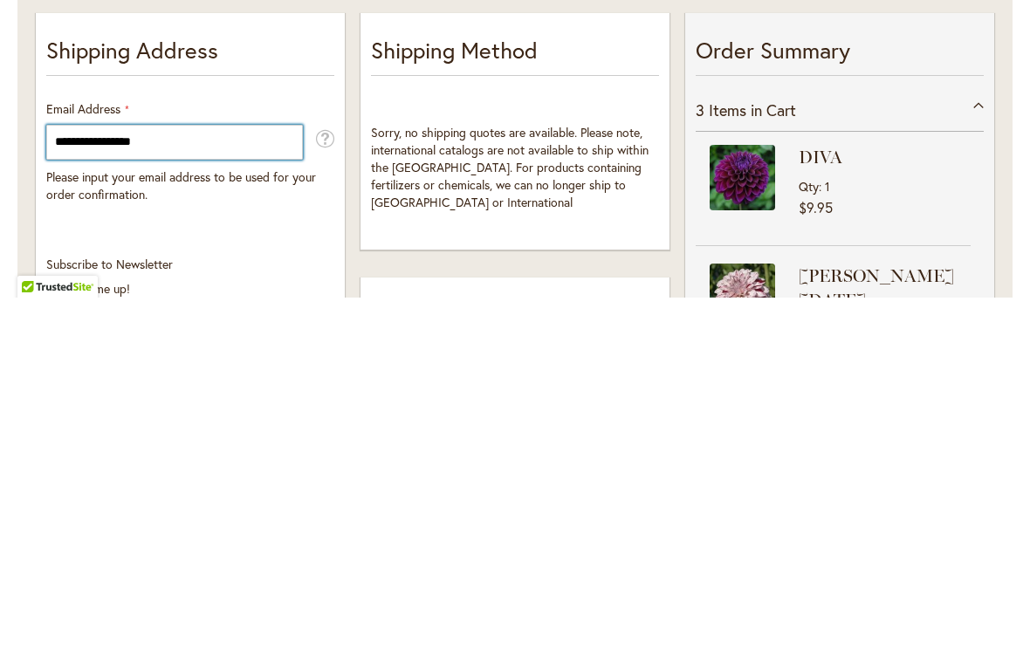
type input "**********"
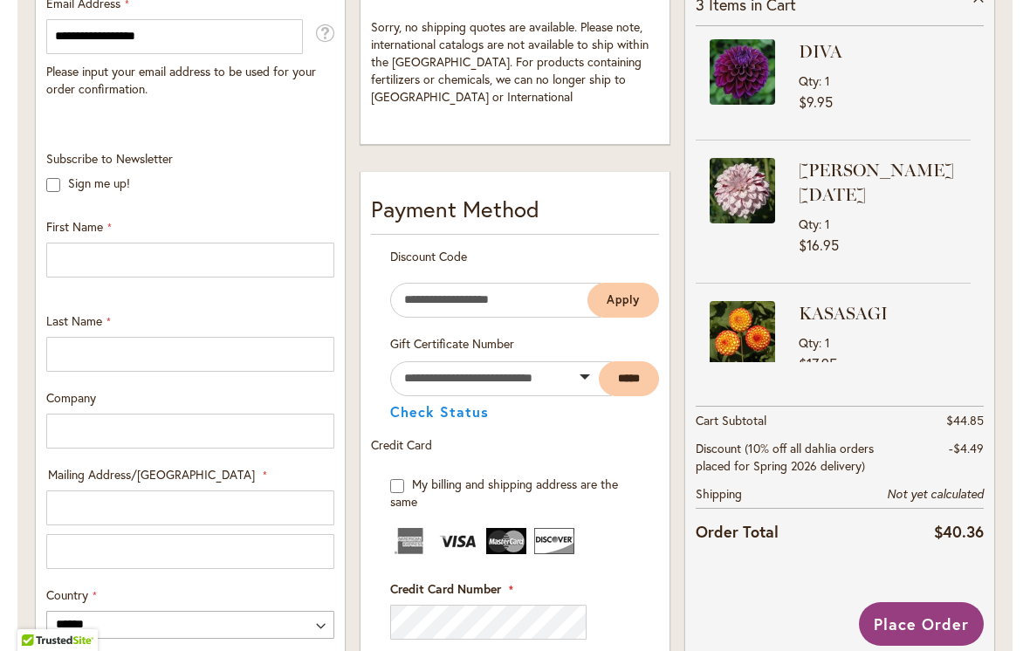
scroll to position [460, 0]
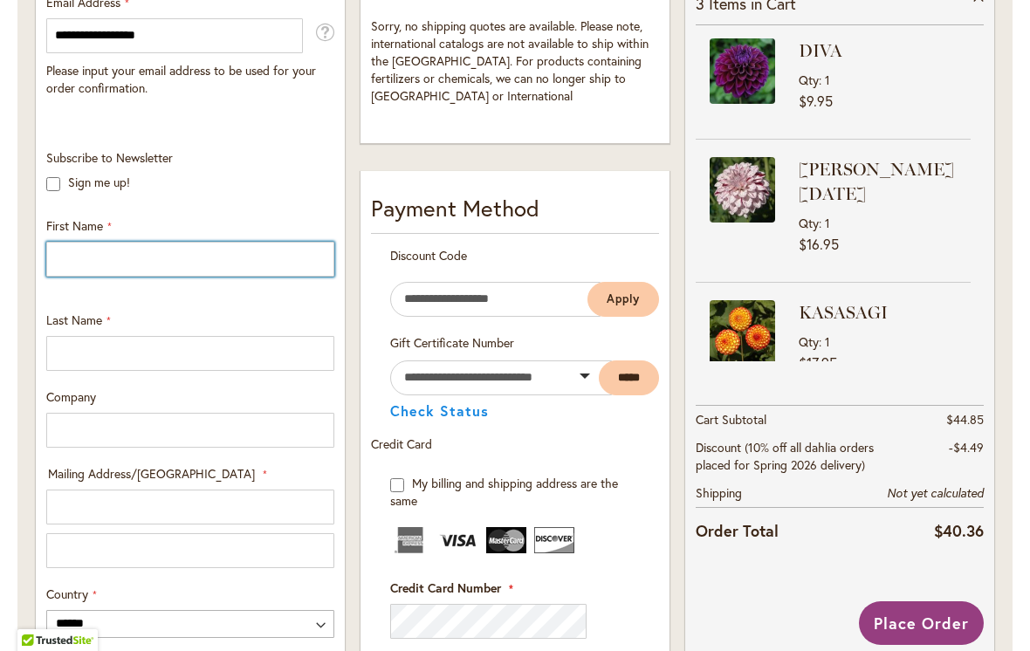
click at [100, 264] on input "First Name" at bounding box center [190, 259] width 288 height 35
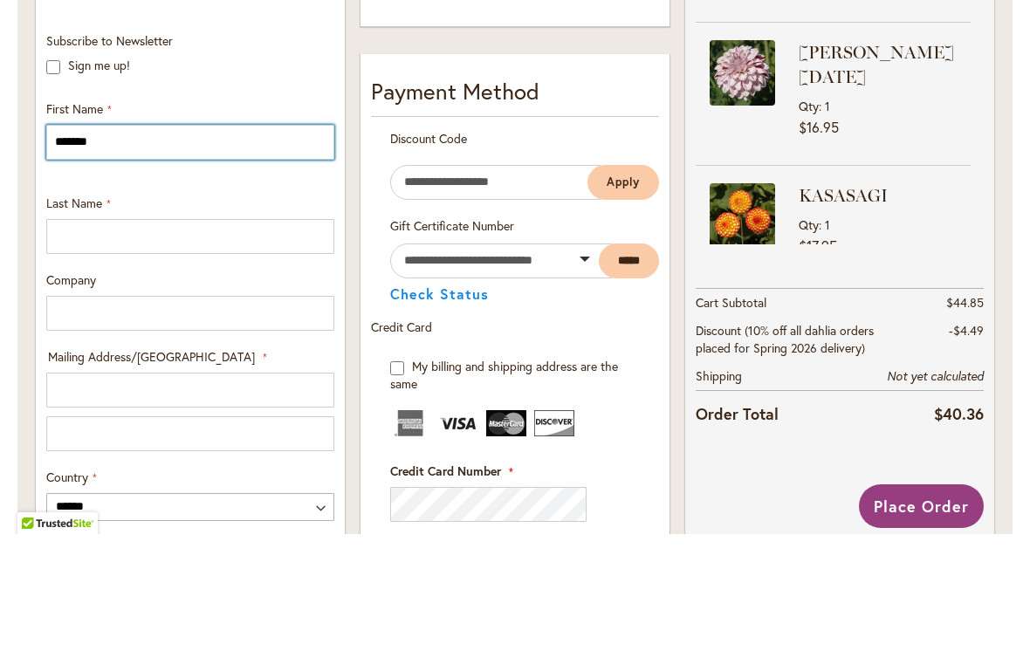
type input "*******"
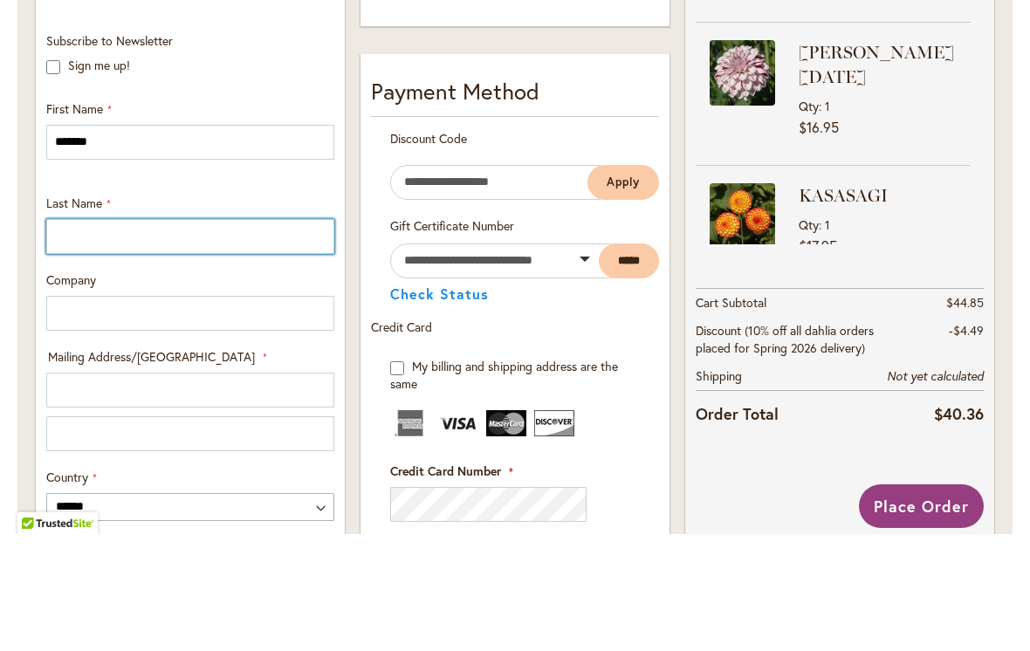
click at [96, 336] on input "Last Name" at bounding box center [190, 353] width 288 height 35
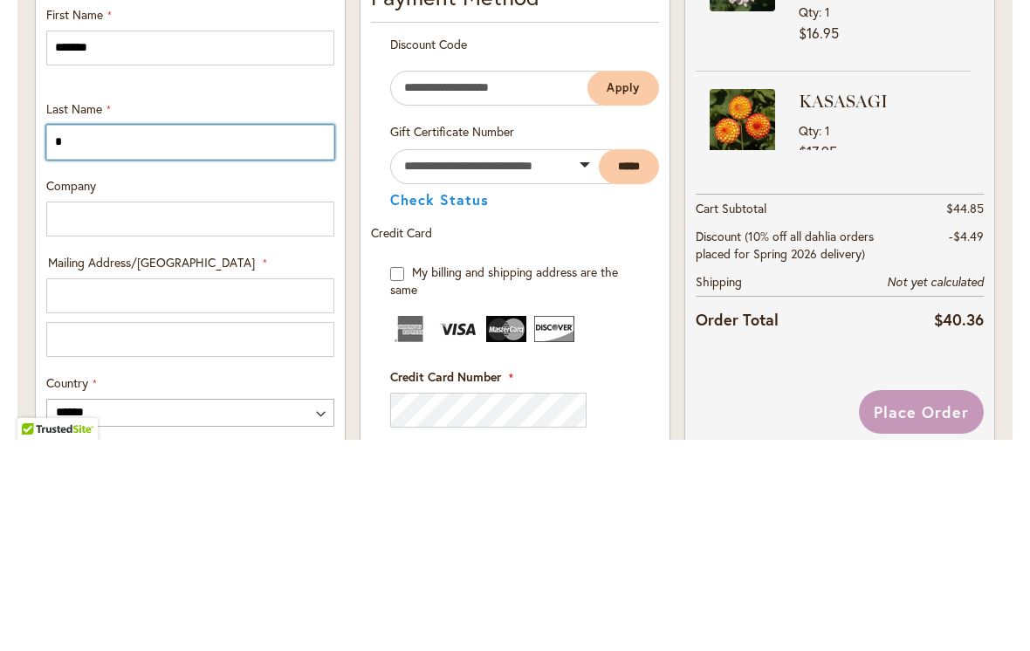
type input "**"
type input "******"
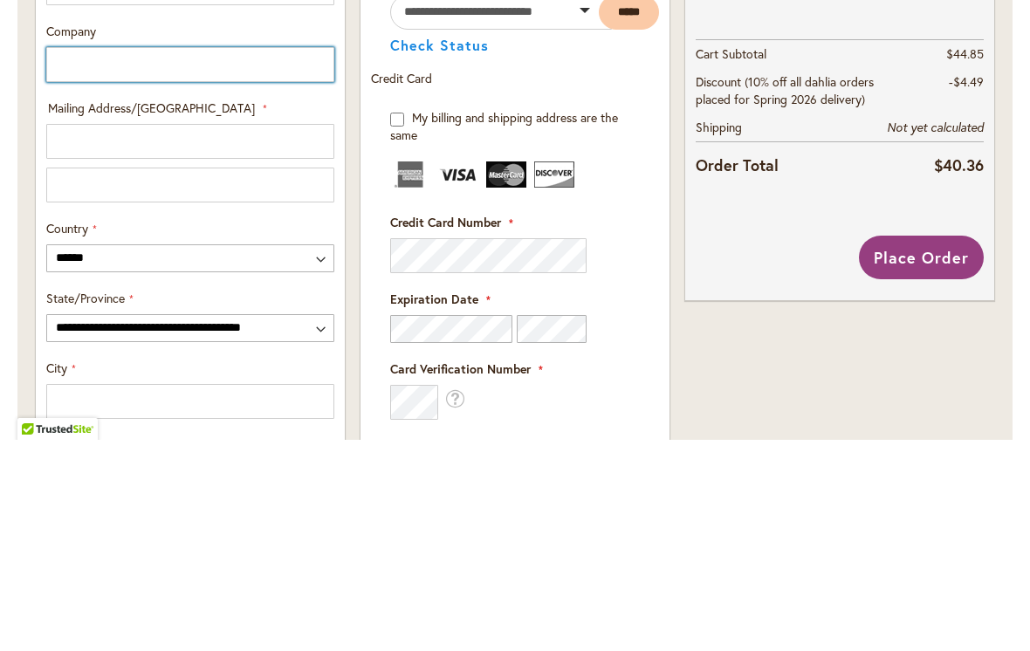
scroll to position [625, 0]
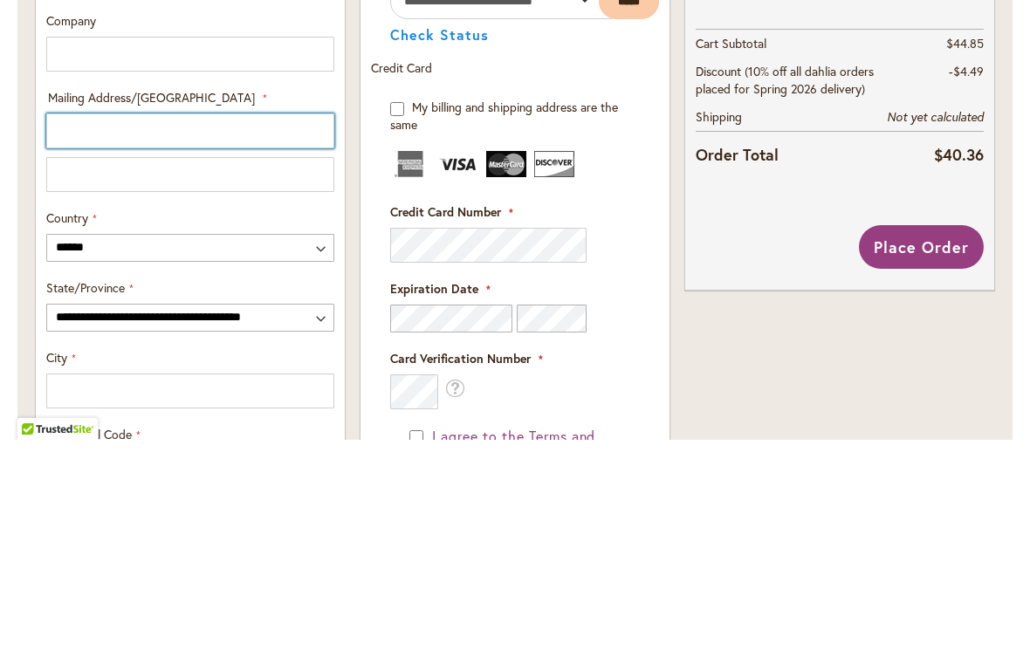
click at [125, 325] on input "Mailing Address/PO BOX: Line 1" at bounding box center [190, 342] width 288 height 35
type input "**********"
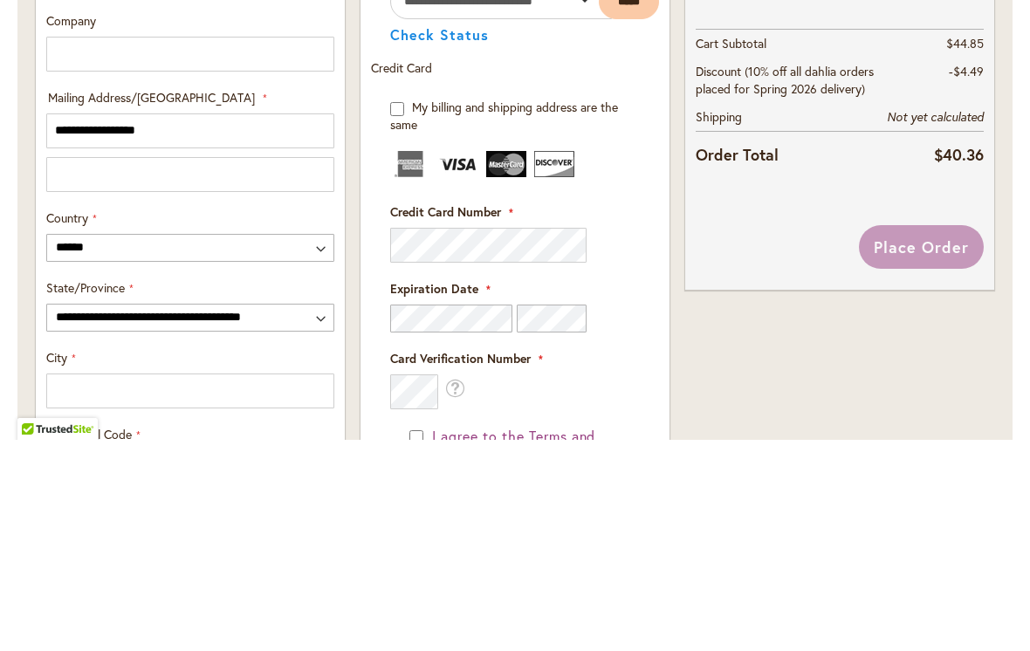
select select "**"
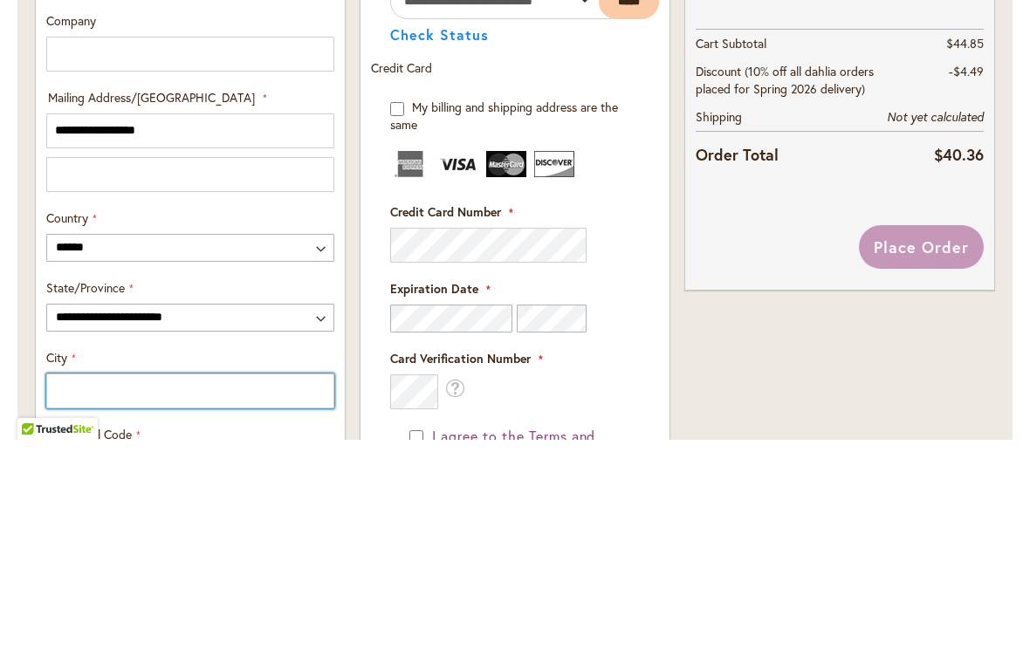
type input "*********"
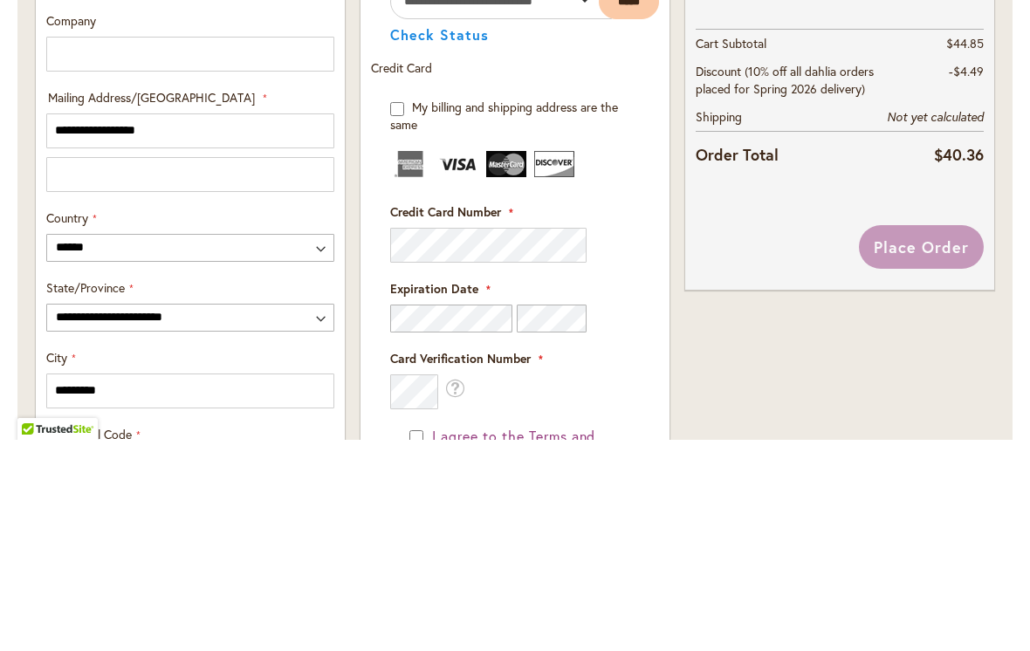
type input "*****"
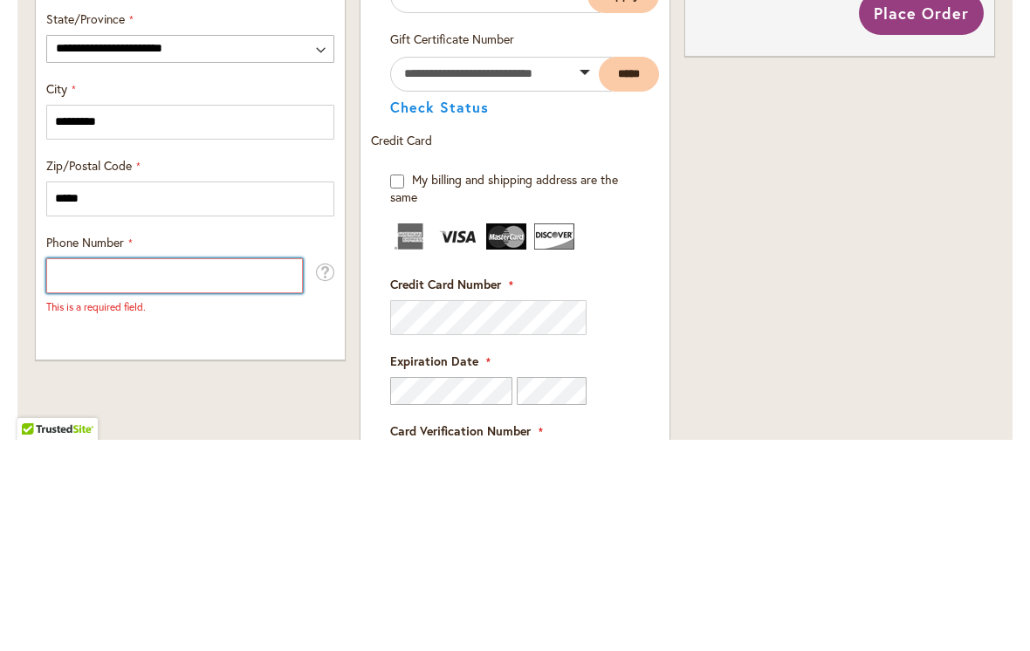
scroll to position [917, 0]
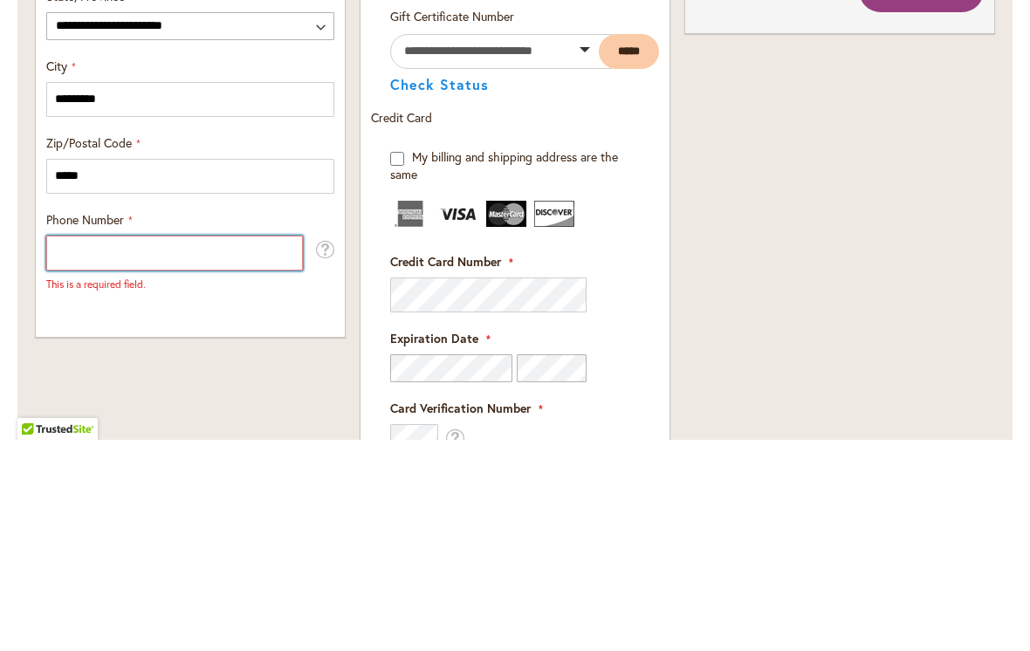
type input "**********"
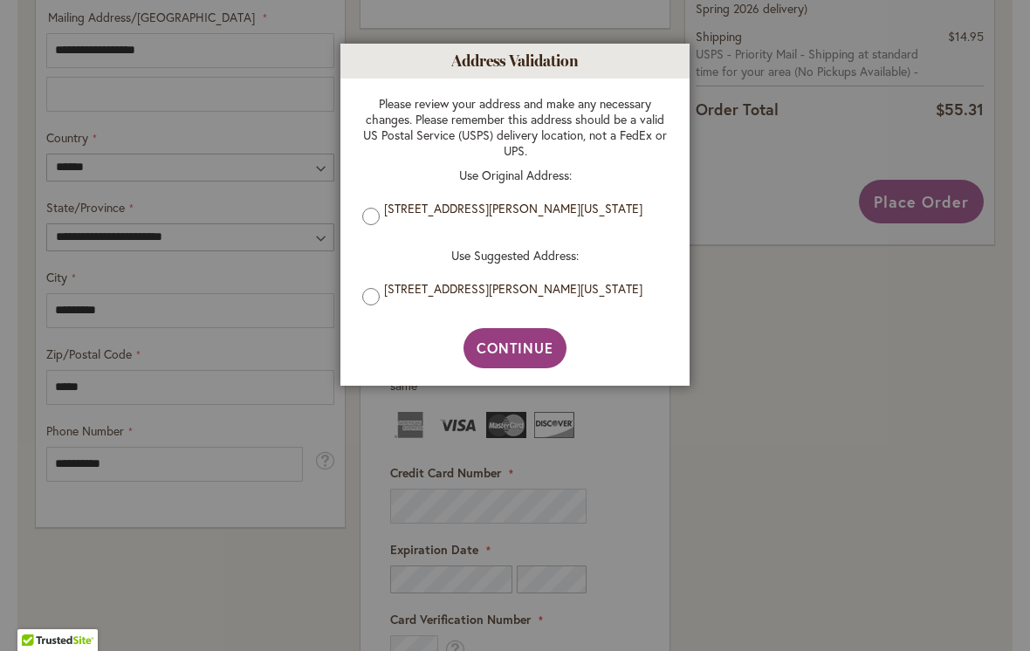
click at [527, 348] on span "Continue" at bounding box center [516, 348] width 78 height 18
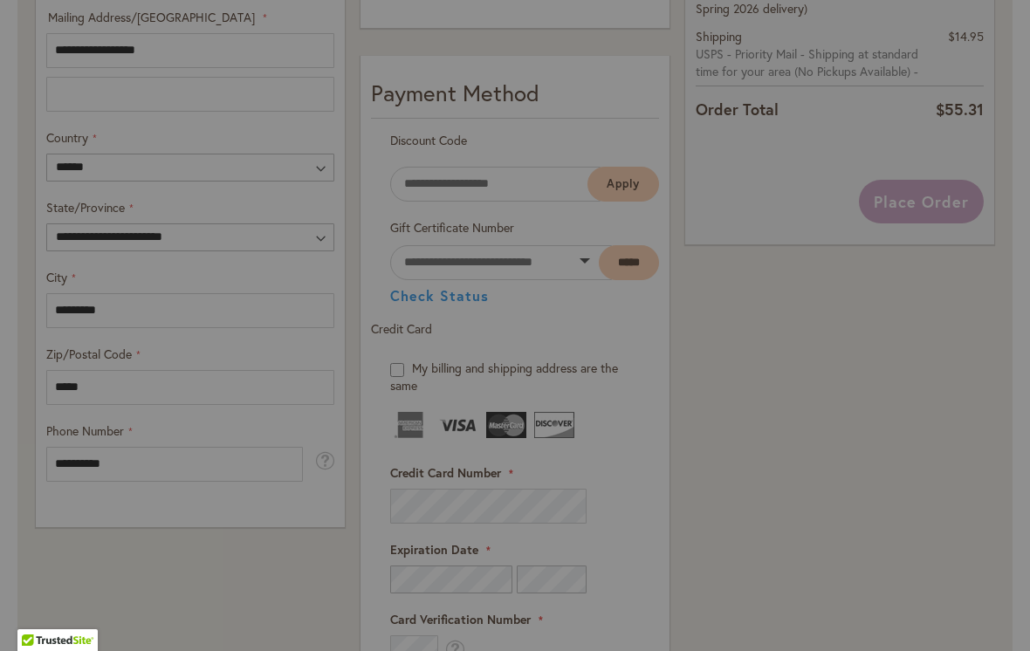
type input "**********"
type input "*********"
type input "**********"
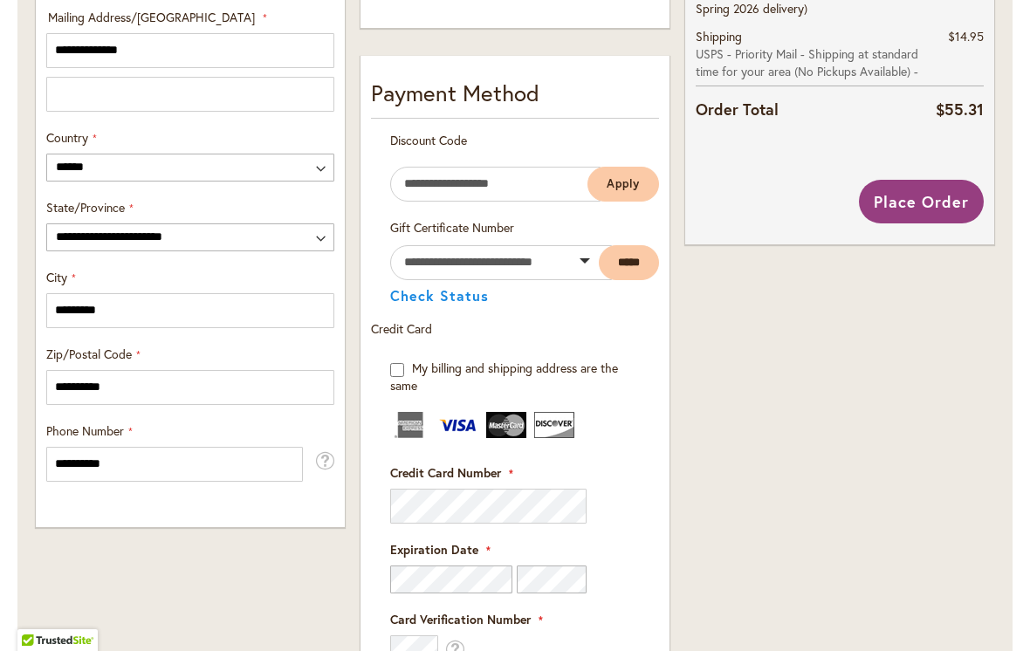
click at [765, 519] on div "Order Summary 3 Items in Cart DIVA Qty 1 $9.95 Qty 1" at bounding box center [840, 273] width 325 height 1658
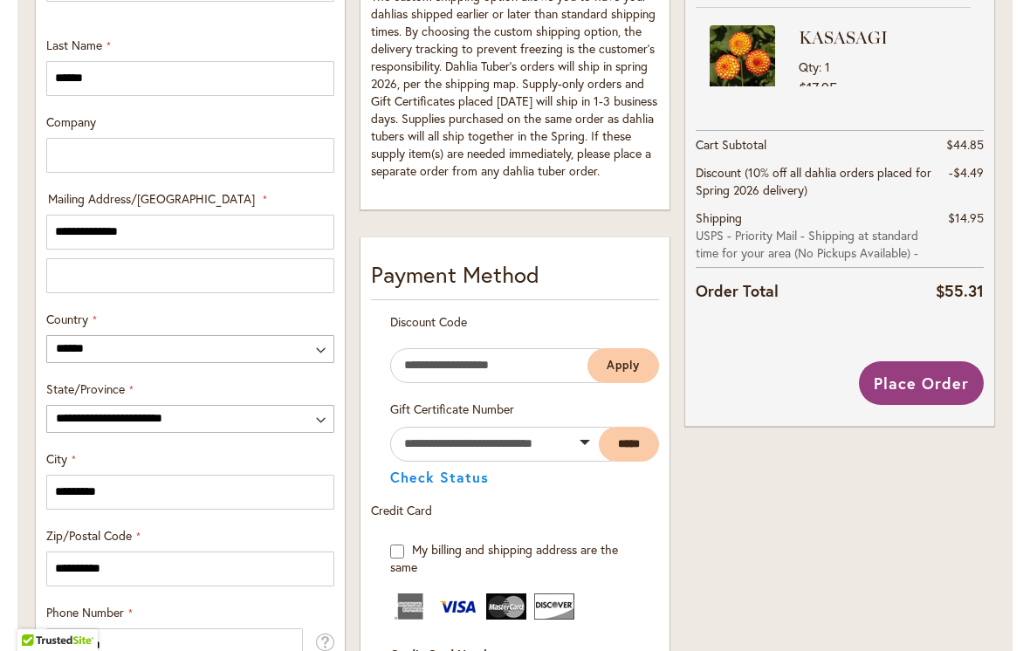
scroll to position [737, 0]
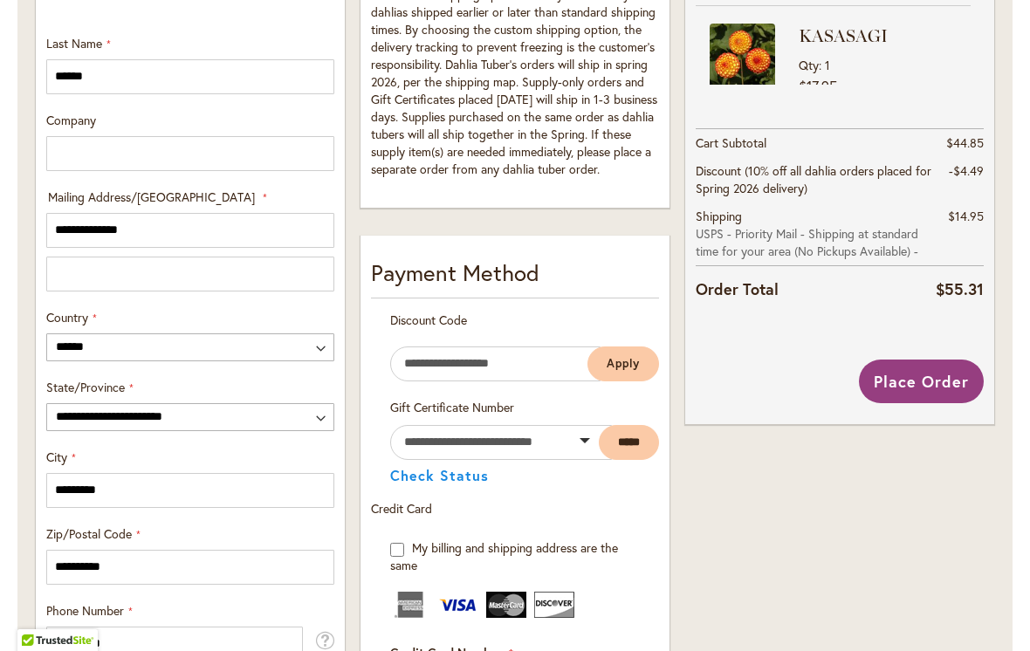
click at [934, 371] on span "Place Order" at bounding box center [921, 381] width 95 height 21
